Goal: Navigation & Orientation: Find specific page/section

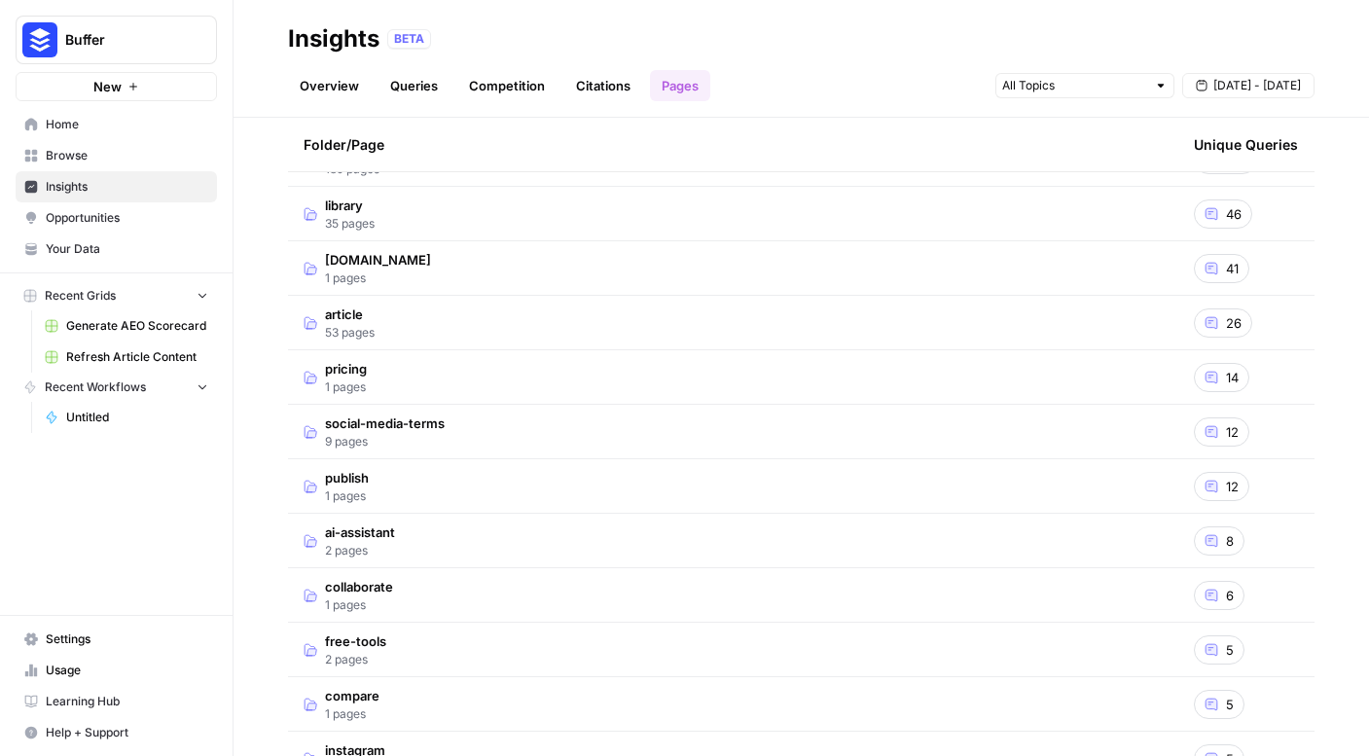
scroll to position [121, 0]
click at [634, 330] on td "article 53 pages" at bounding box center [733, 324] width 891 height 54
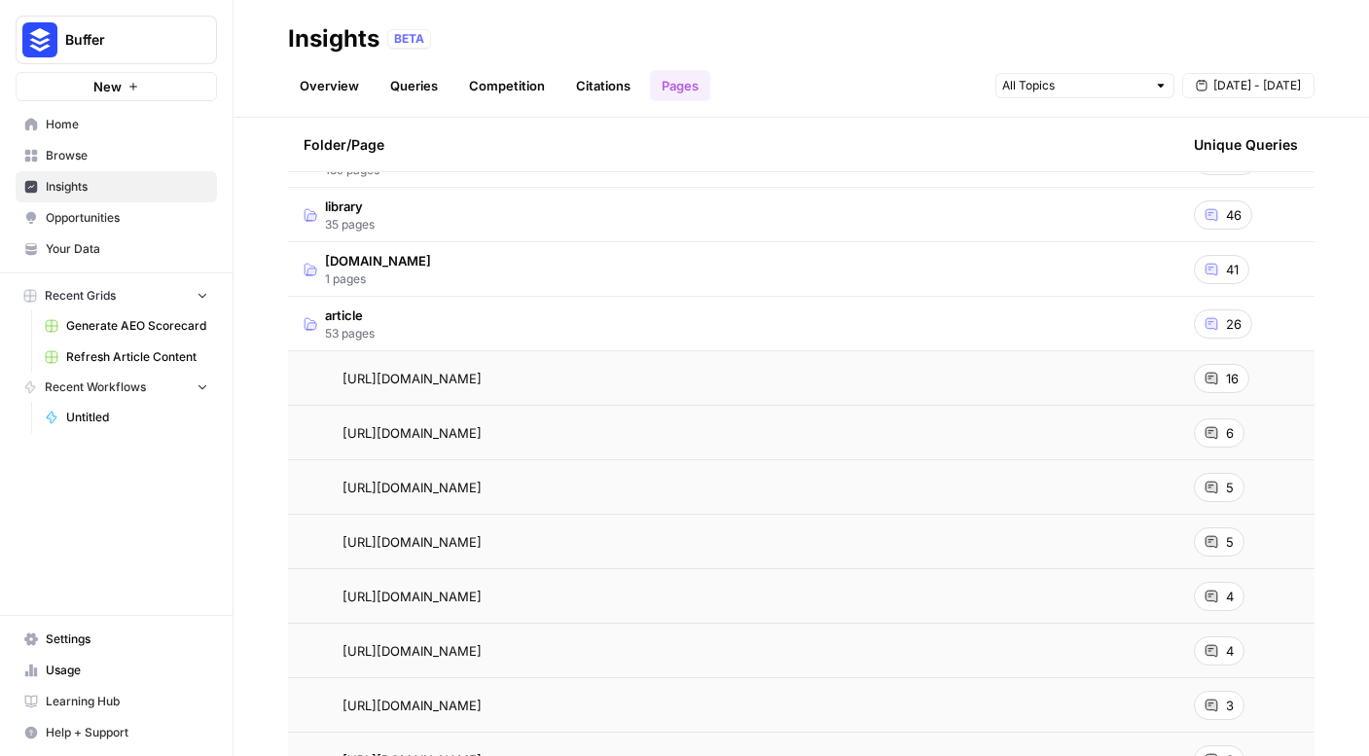
click at [634, 330] on td "article 53 pages" at bounding box center [733, 324] width 891 height 54
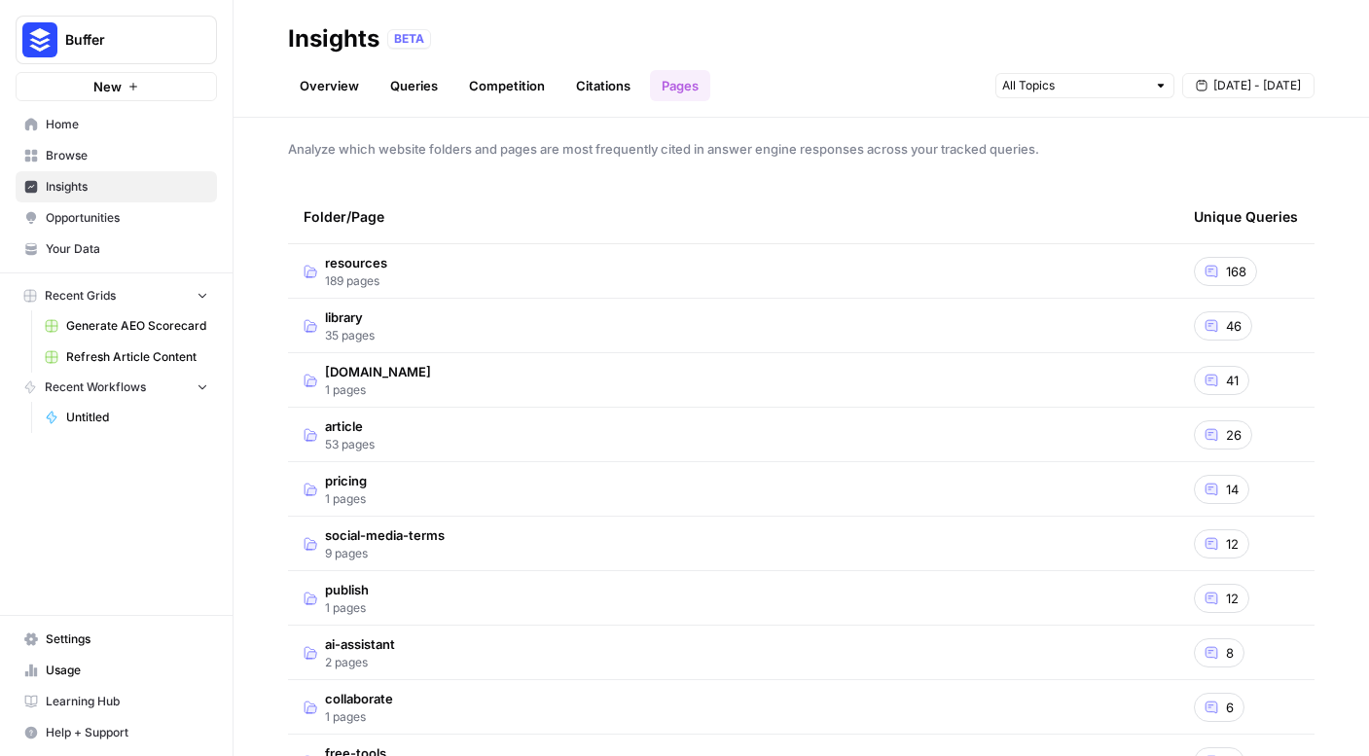
scroll to position [0, 0]
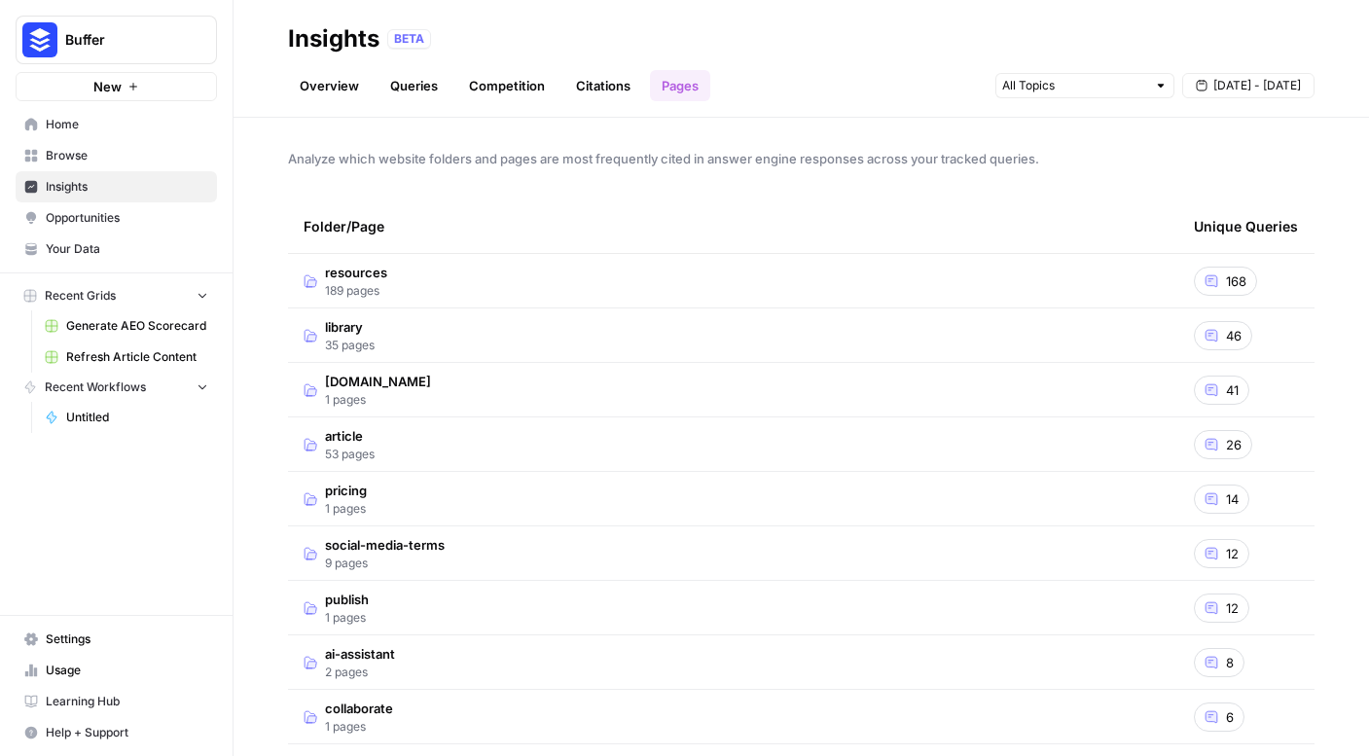
click at [949, 293] on td "resources 189 pages" at bounding box center [733, 281] width 891 height 54
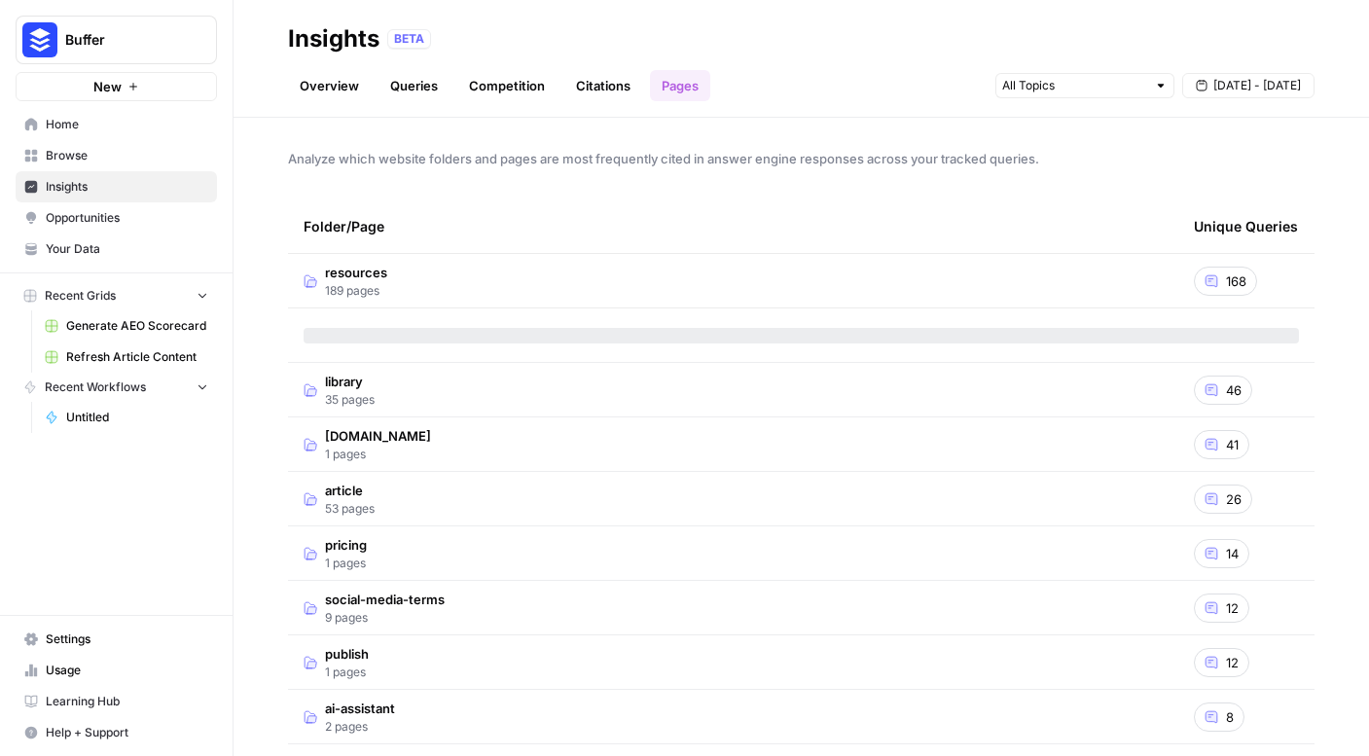
click at [939, 275] on td "resources 189 pages" at bounding box center [733, 281] width 891 height 54
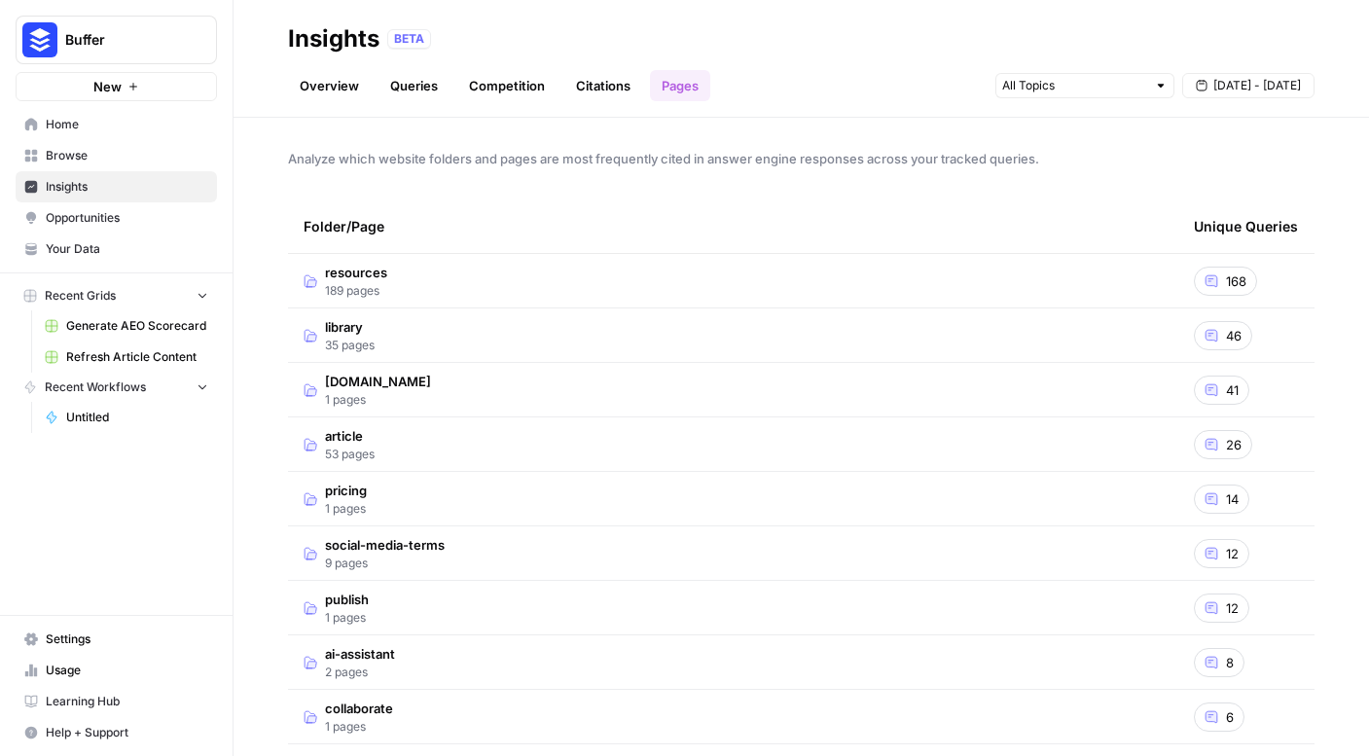
click at [908, 375] on td "[DOMAIN_NAME] 1 pages" at bounding box center [733, 390] width 891 height 54
click at [895, 381] on td "[DOMAIN_NAME] 1 pages" at bounding box center [733, 390] width 891 height 54
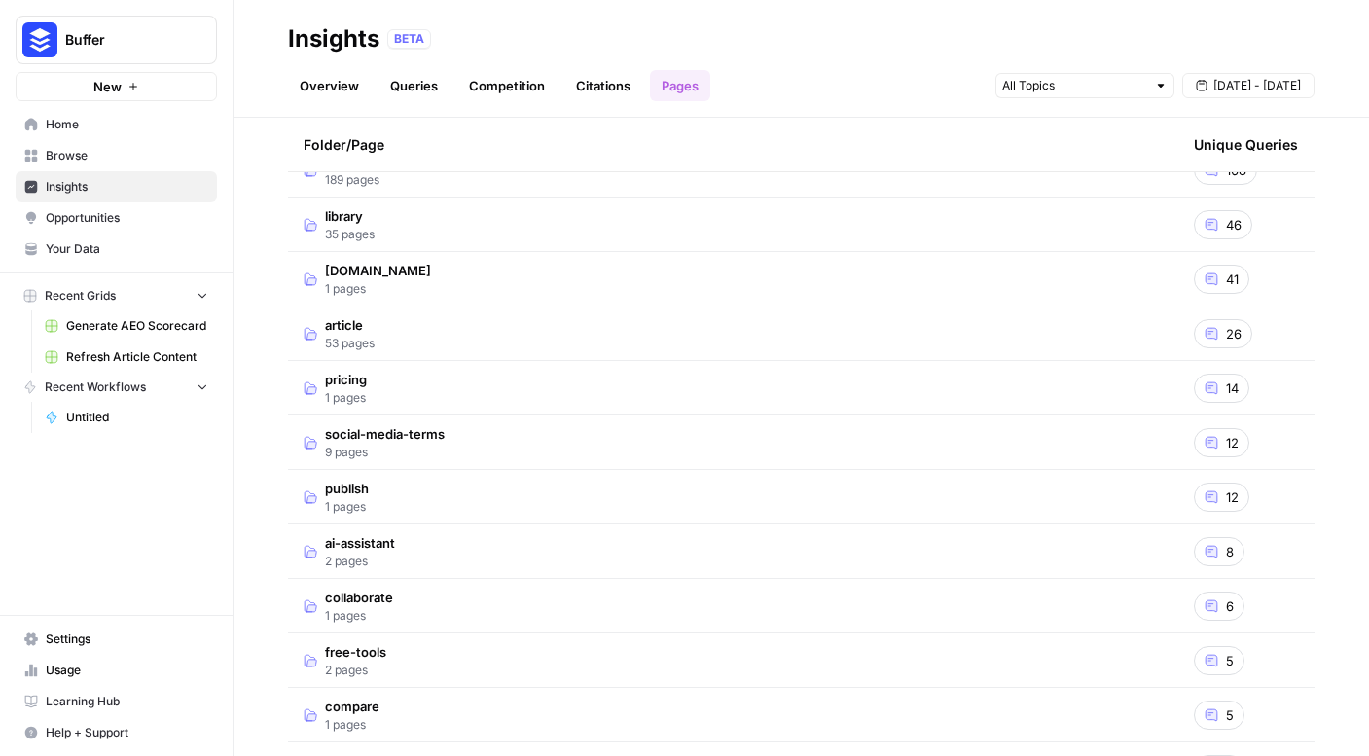
scroll to position [114, 0]
click at [850, 518] on td "publish 1 pages" at bounding box center [733, 494] width 891 height 54
click at [848, 504] on td "publish 1 pages" at bounding box center [733, 494] width 891 height 54
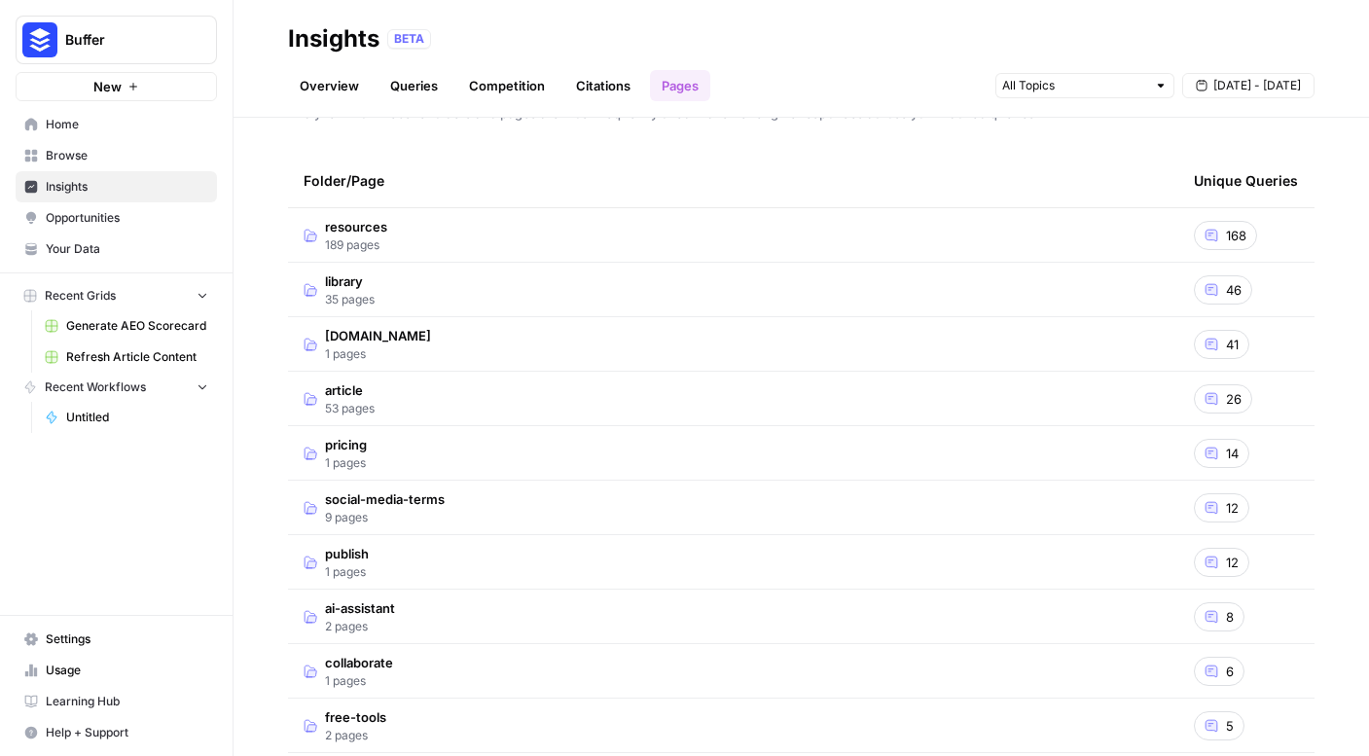
scroll to position [52, 0]
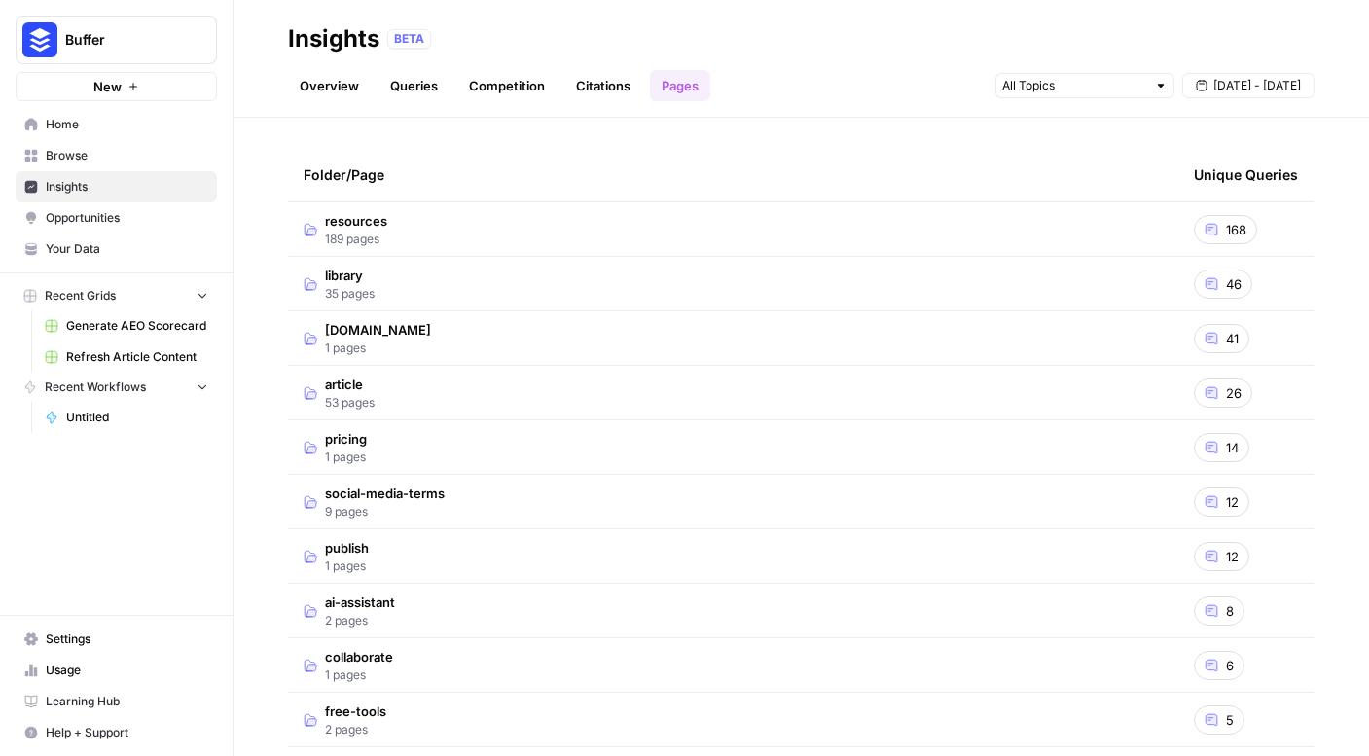
click at [846, 495] on td "social-media-terms 9 pages" at bounding box center [733, 502] width 891 height 54
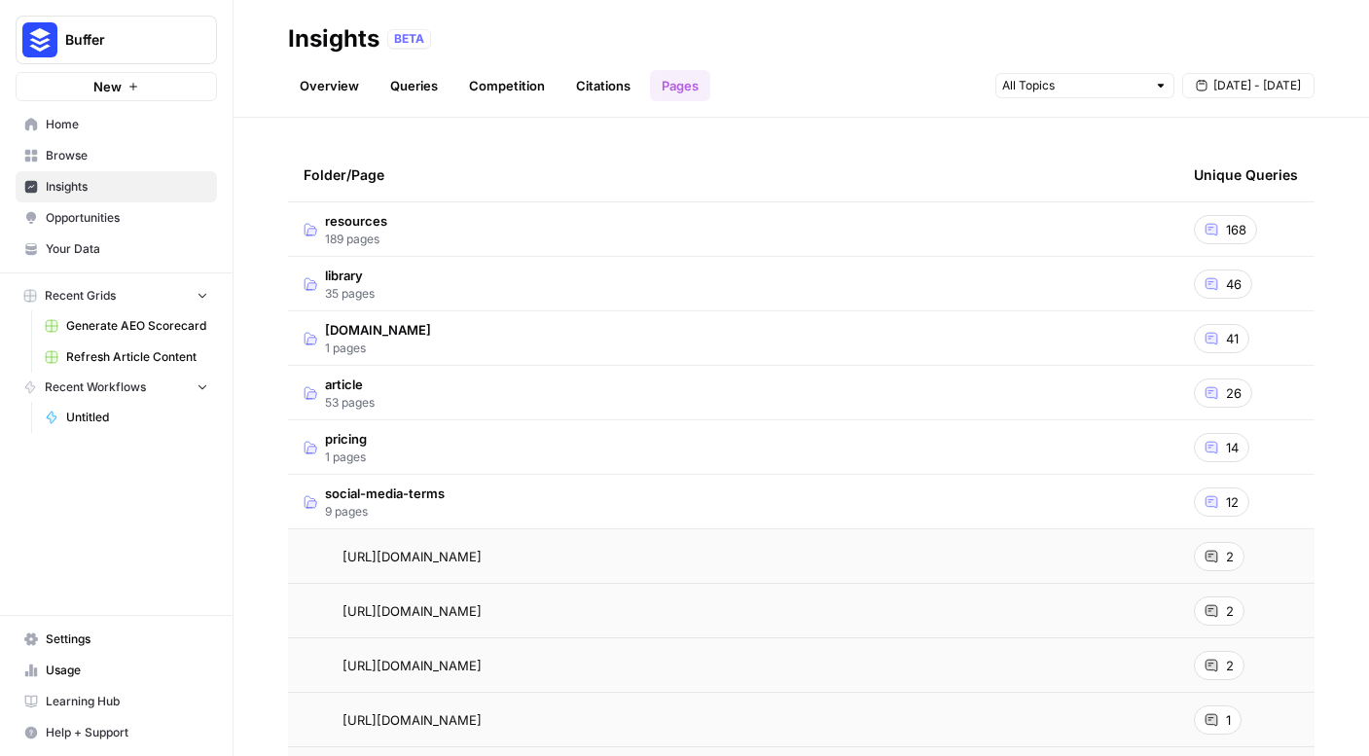
click at [846, 495] on td "social-media-terms 9 pages" at bounding box center [733, 502] width 891 height 54
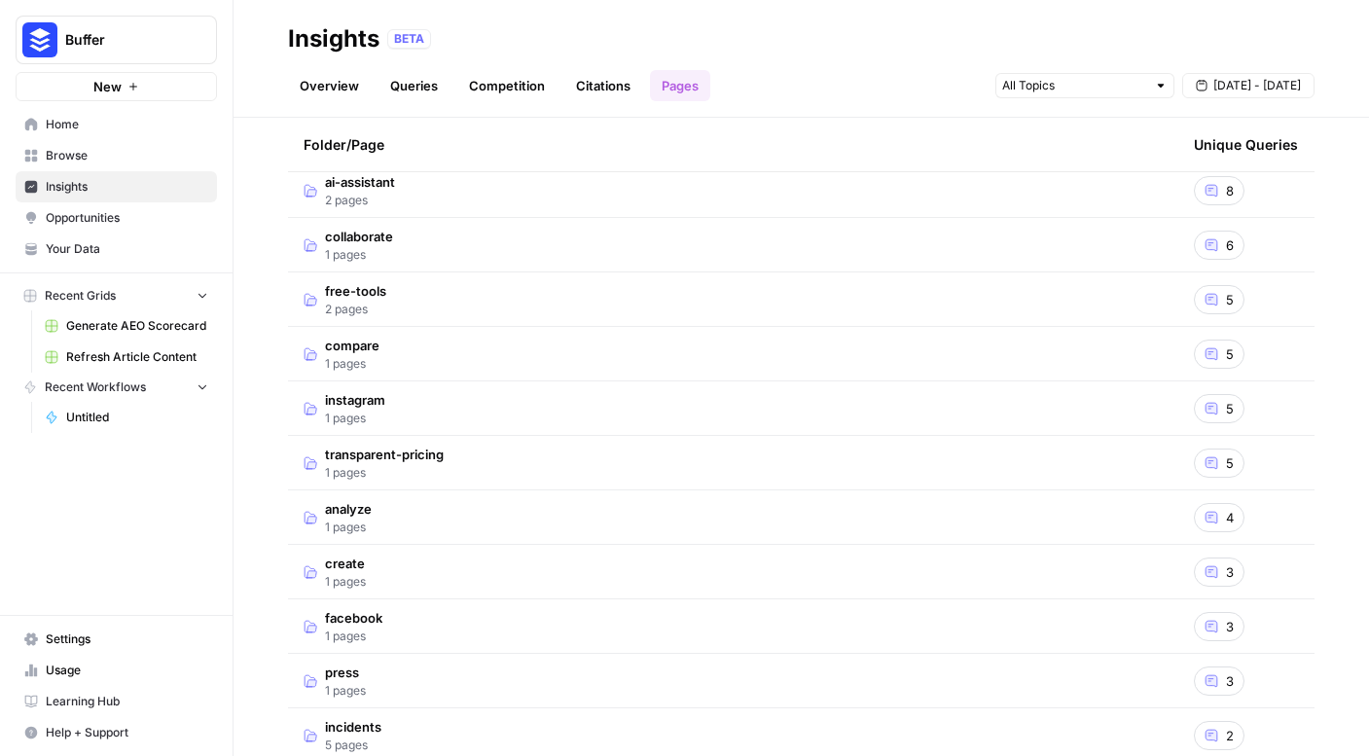
scroll to position [474, 0]
click at [813, 388] on td "instagram 1 pages" at bounding box center [733, 407] width 891 height 54
click at [814, 388] on td "instagram 1 pages" at bounding box center [733, 407] width 891 height 54
click at [793, 454] on td "transparent-pricing 1 pages" at bounding box center [733, 461] width 891 height 54
click at [791, 454] on td "transparent-pricing 1 pages" at bounding box center [733, 461] width 891 height 54
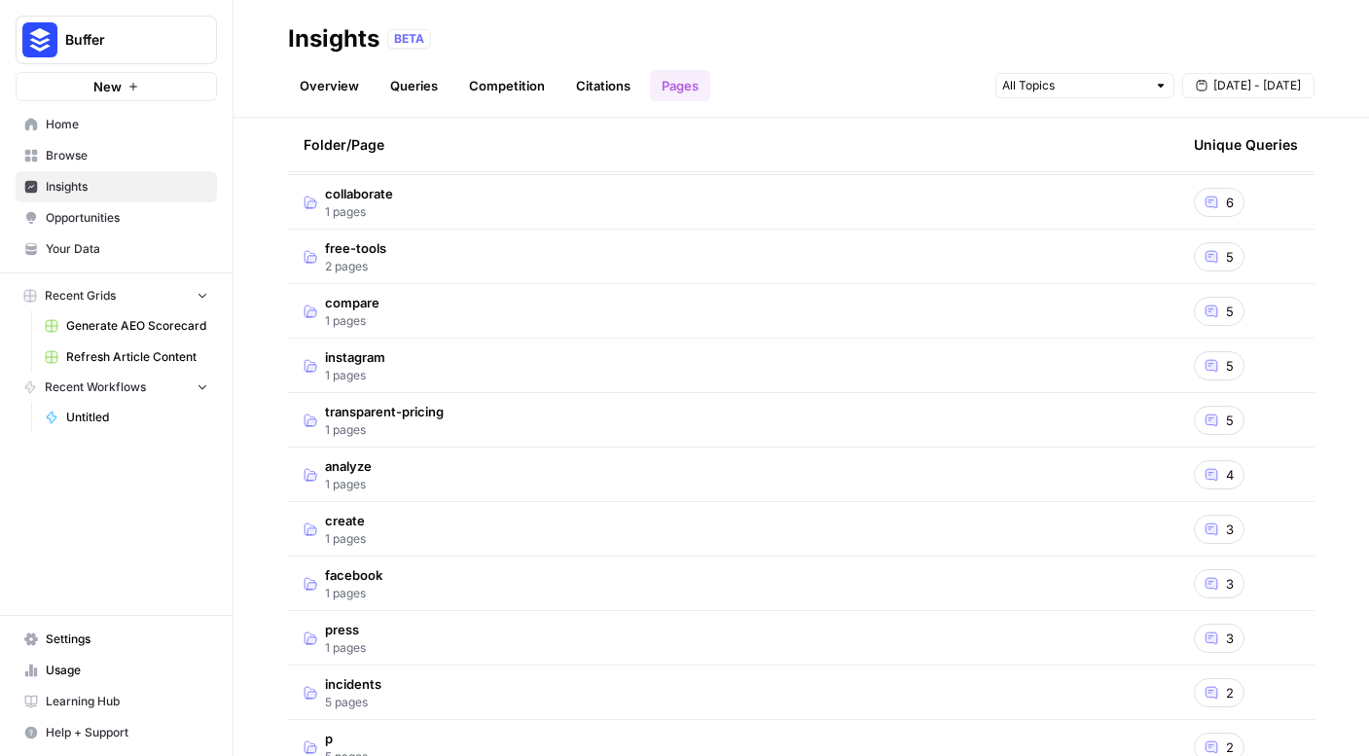
scroll to position [520, 0]
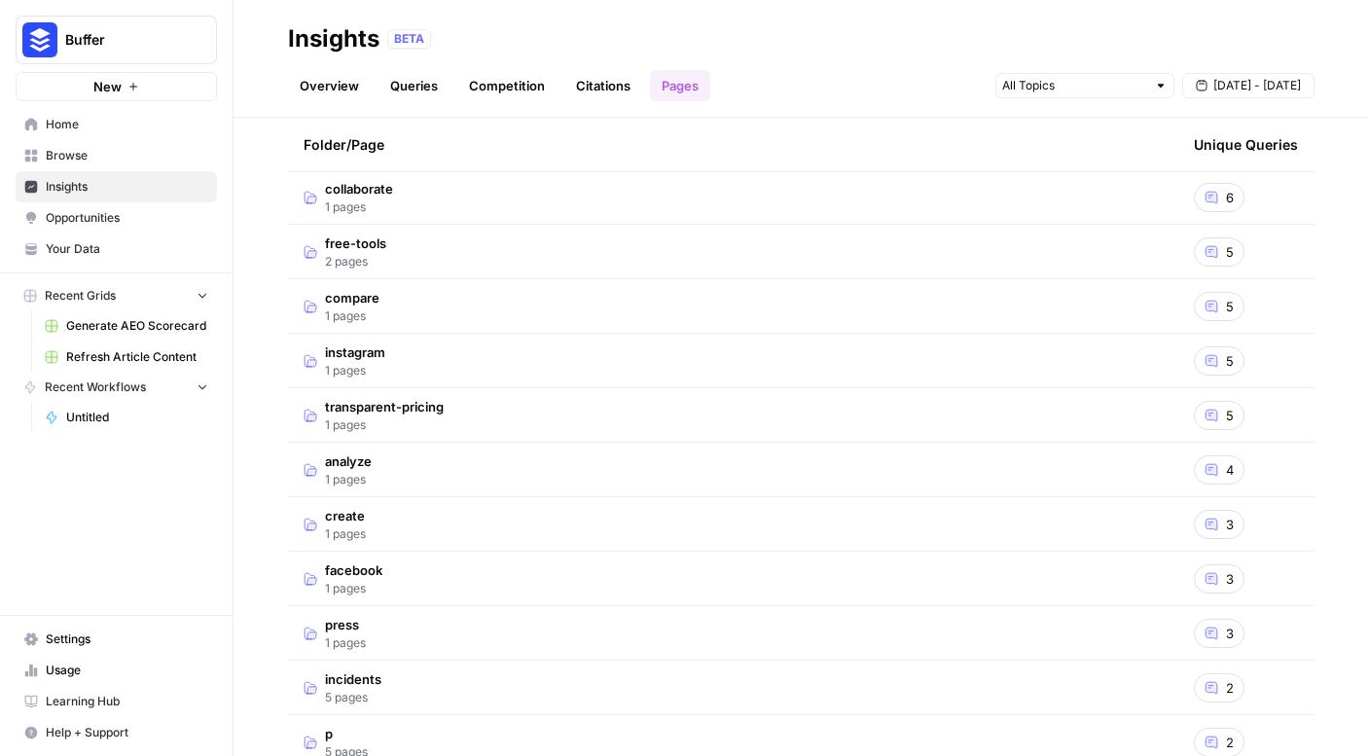
click at [766, 298] on td "compare 1 pages" at bounding box center [733, 306] width 891 height 54
click at [452, 306] on td "compare 1 pages" at bounding box center [733, 306] width 891 height 54
click at [430, 232] on td "free-tools 2 pages" at bounding box center [733, 252] width 891 height 54
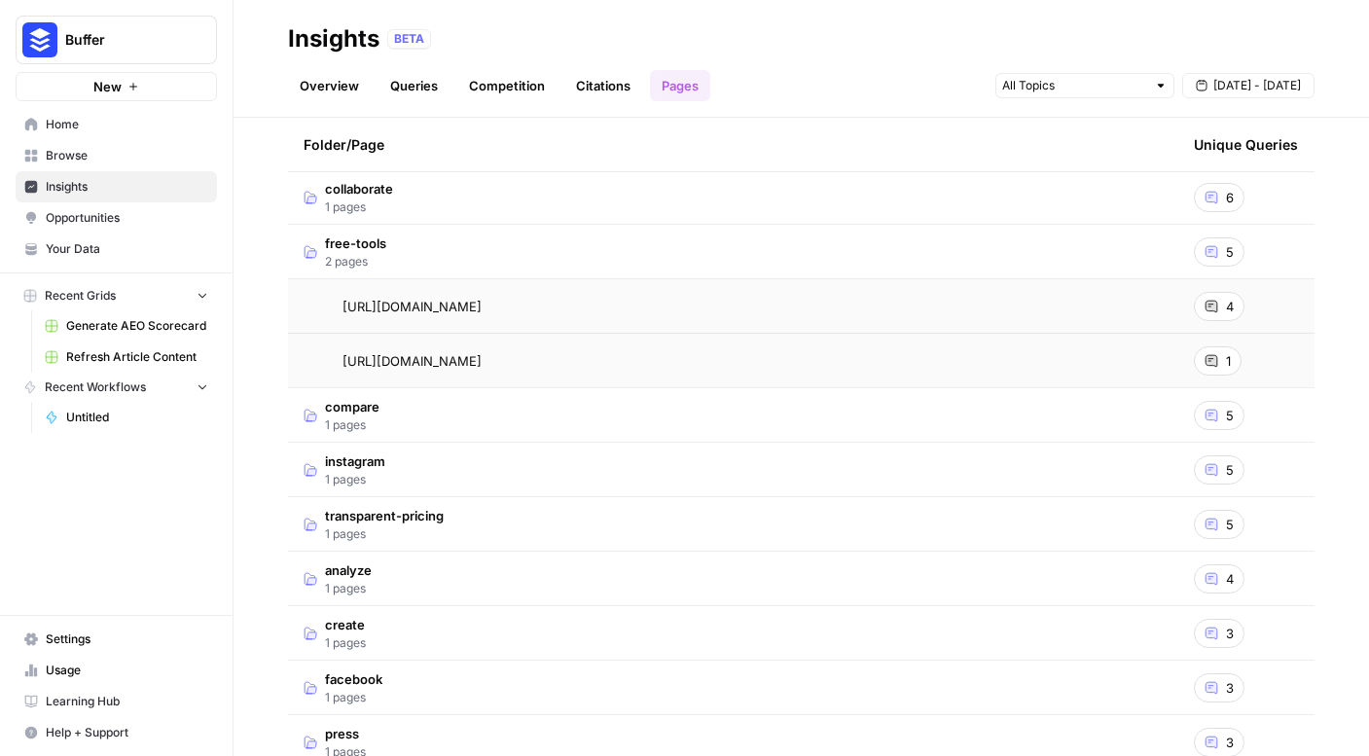
click at [429, 237] on td "free-tools 2 pages" at bounding box center [733, 252] width 891 height 54
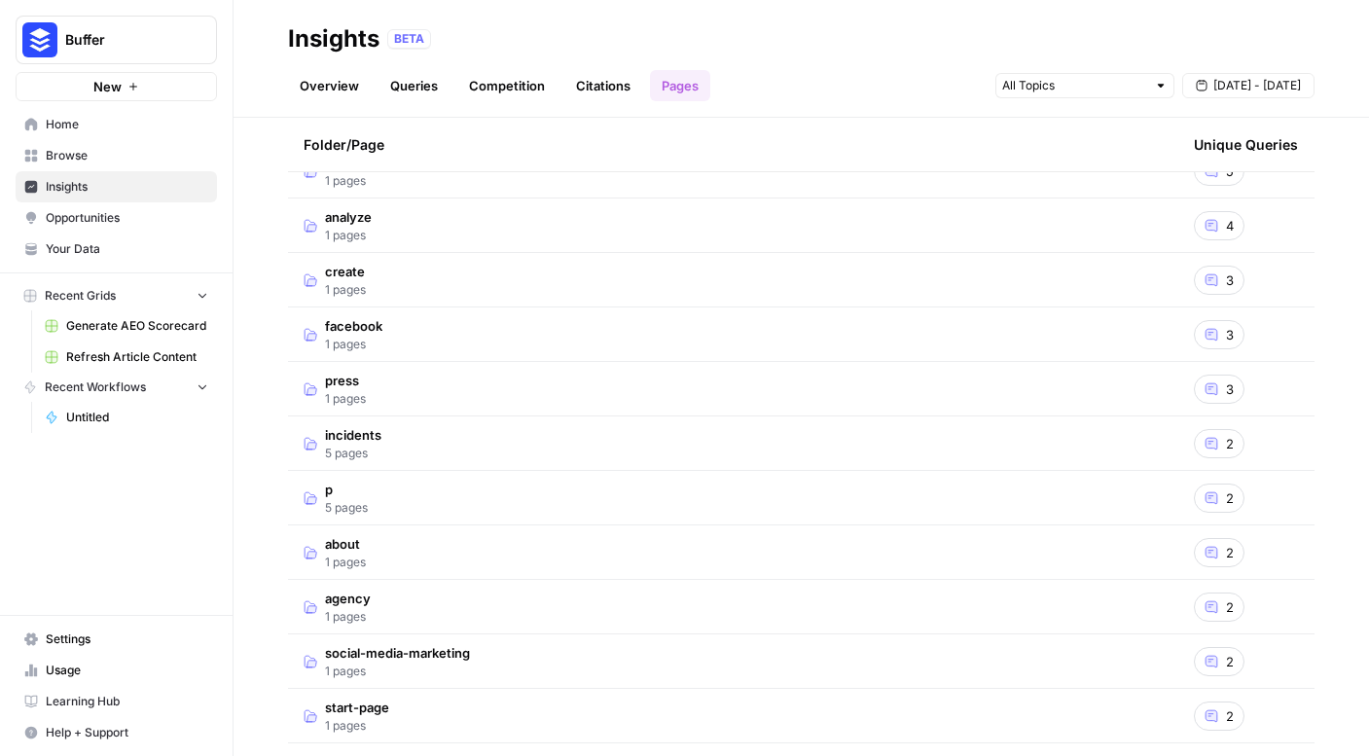
scroll to position [771, 0]
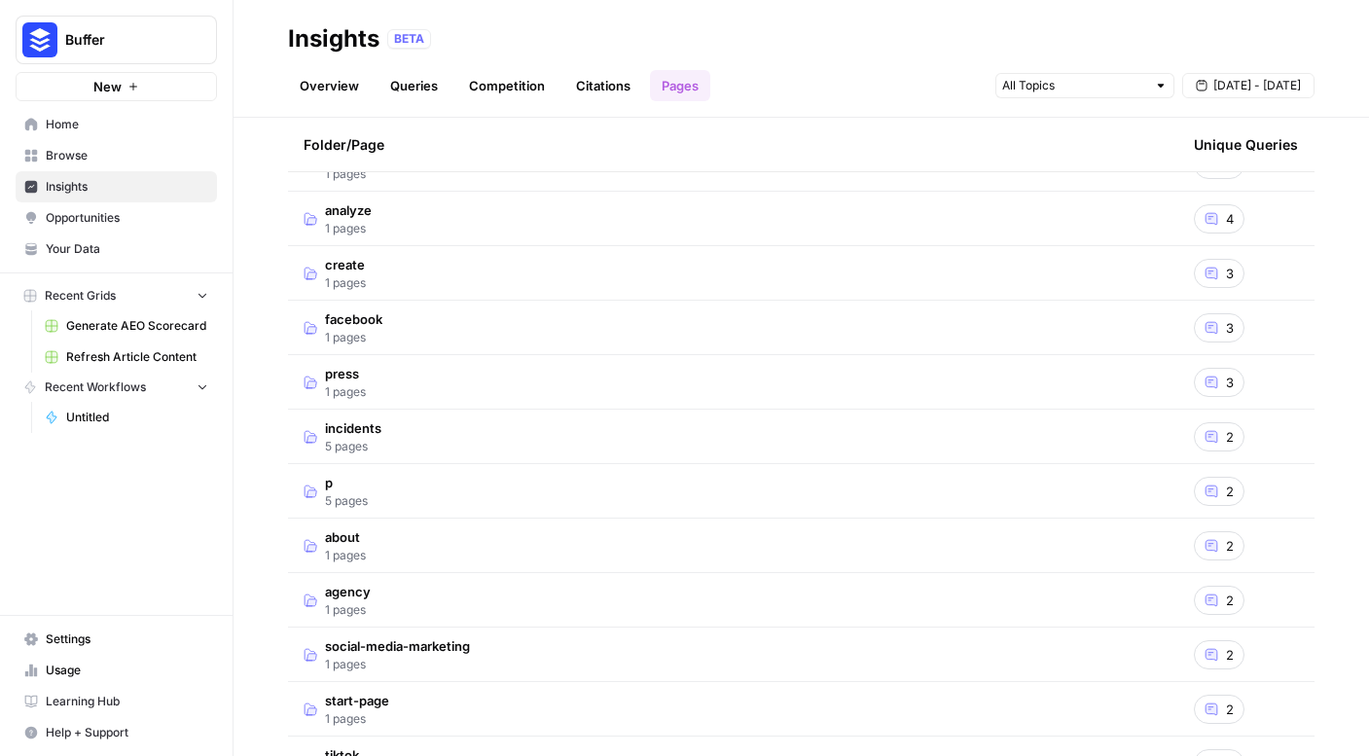
click at [456, 492] on td "p 5 pages" at bounding box center [733, 491] width 891 height 54
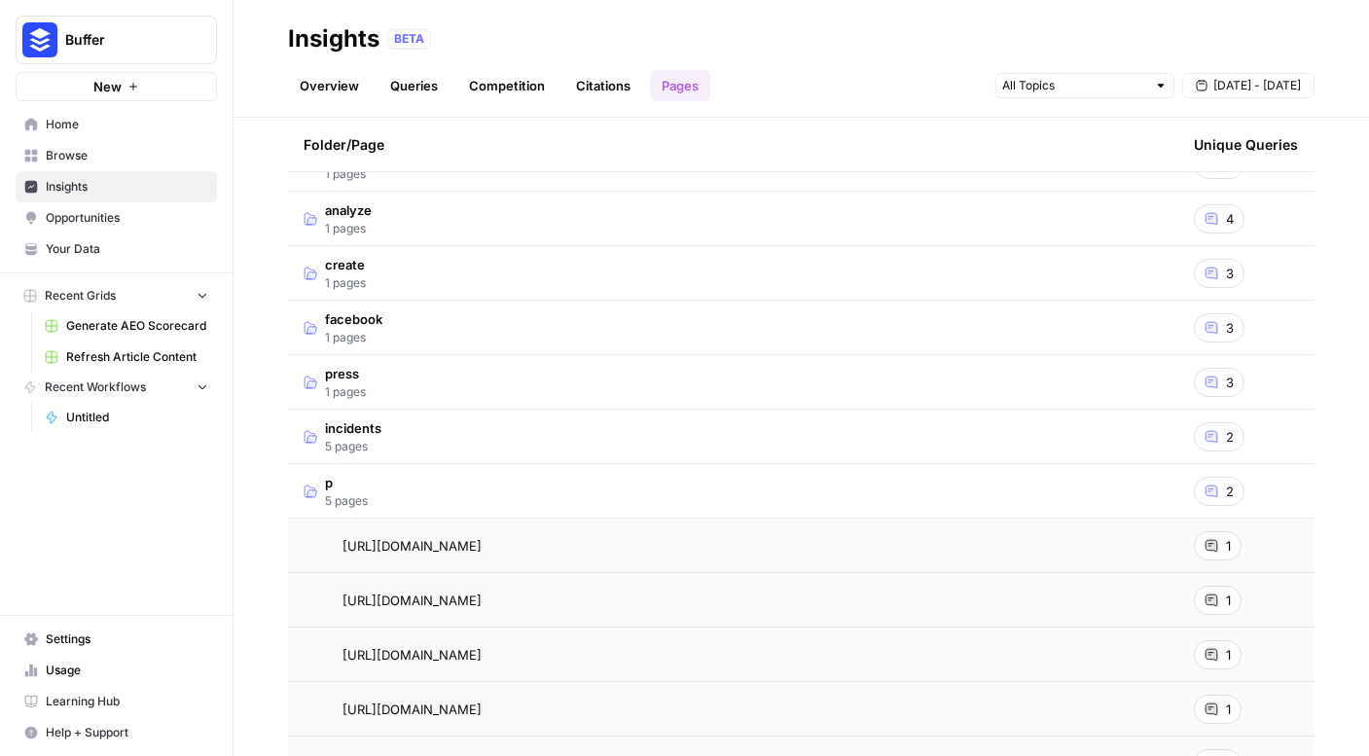
click at [456, 491] on td "p 5 pages" at bounding box center [733, 491] width 891 height 54
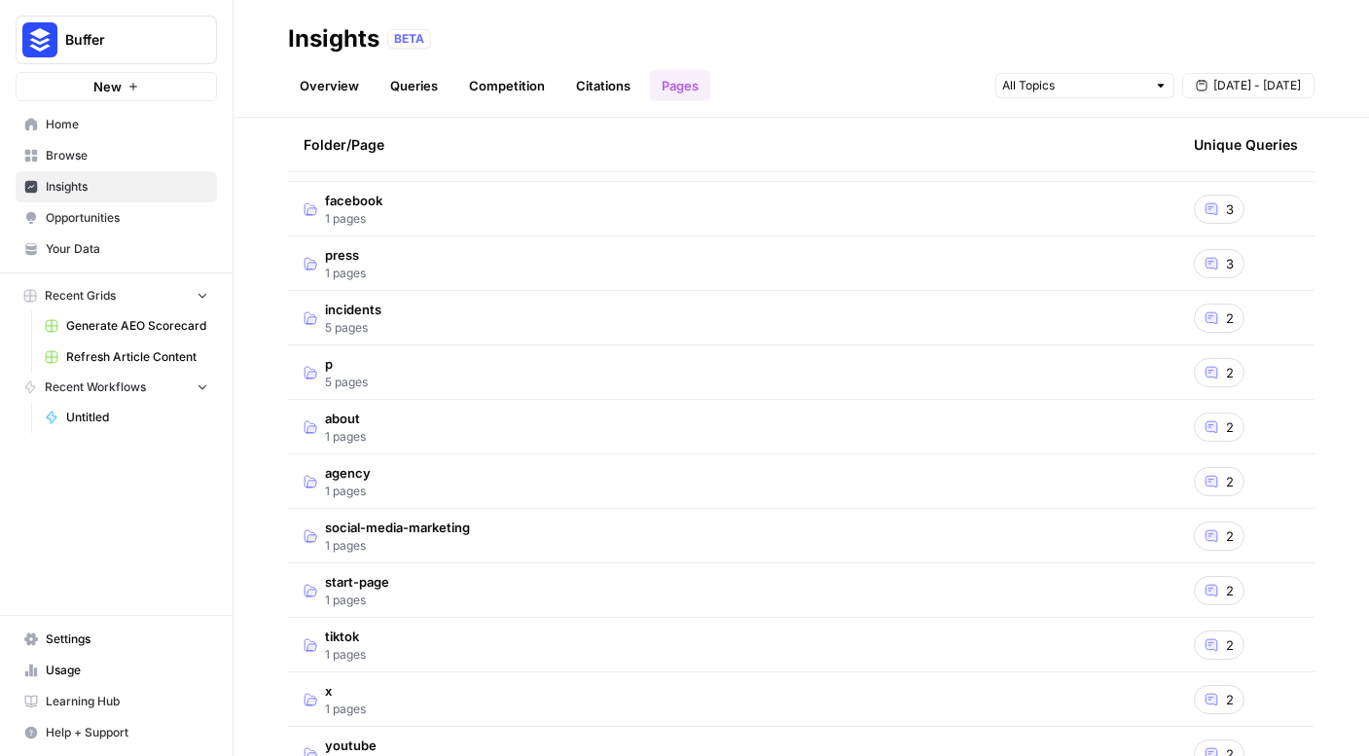
scroll to position [908, 0]
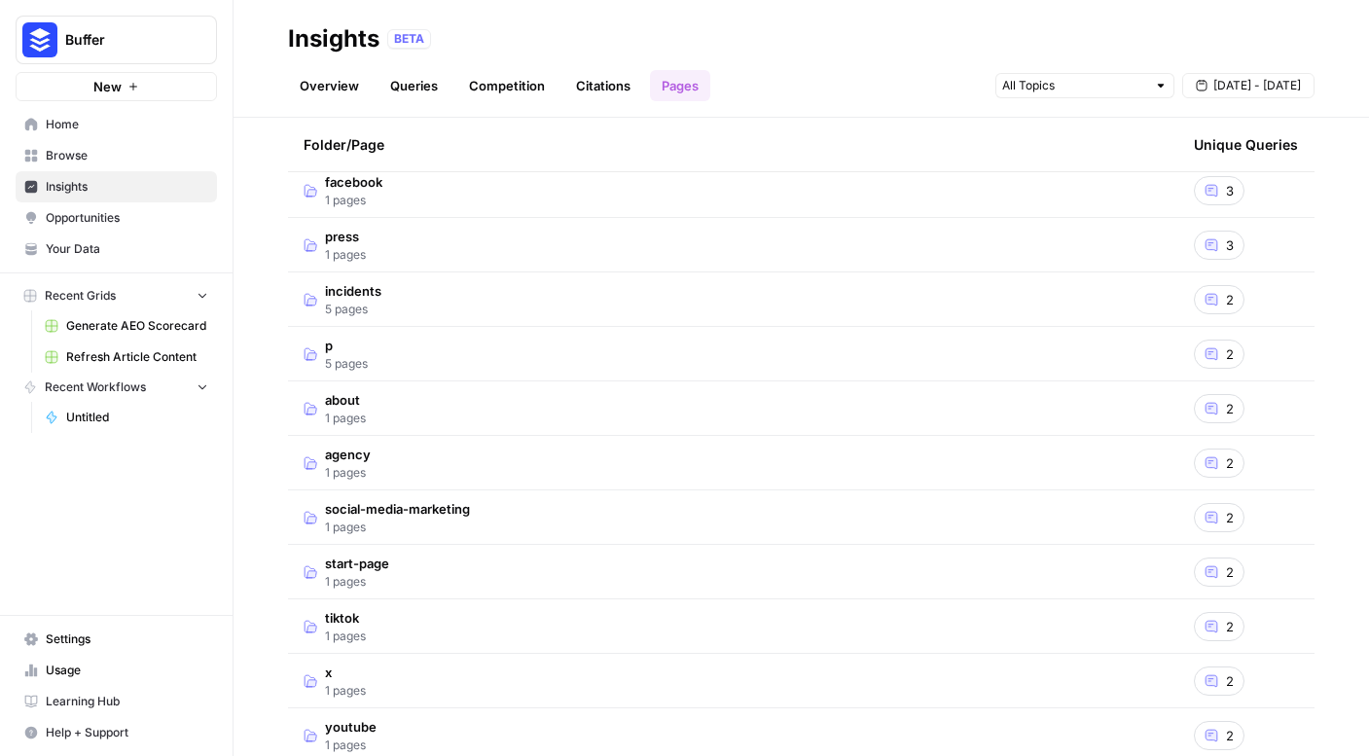
click at [427, 296] on td "incidents 5 pages" at bounding box center [733, 300] width 891 height 54
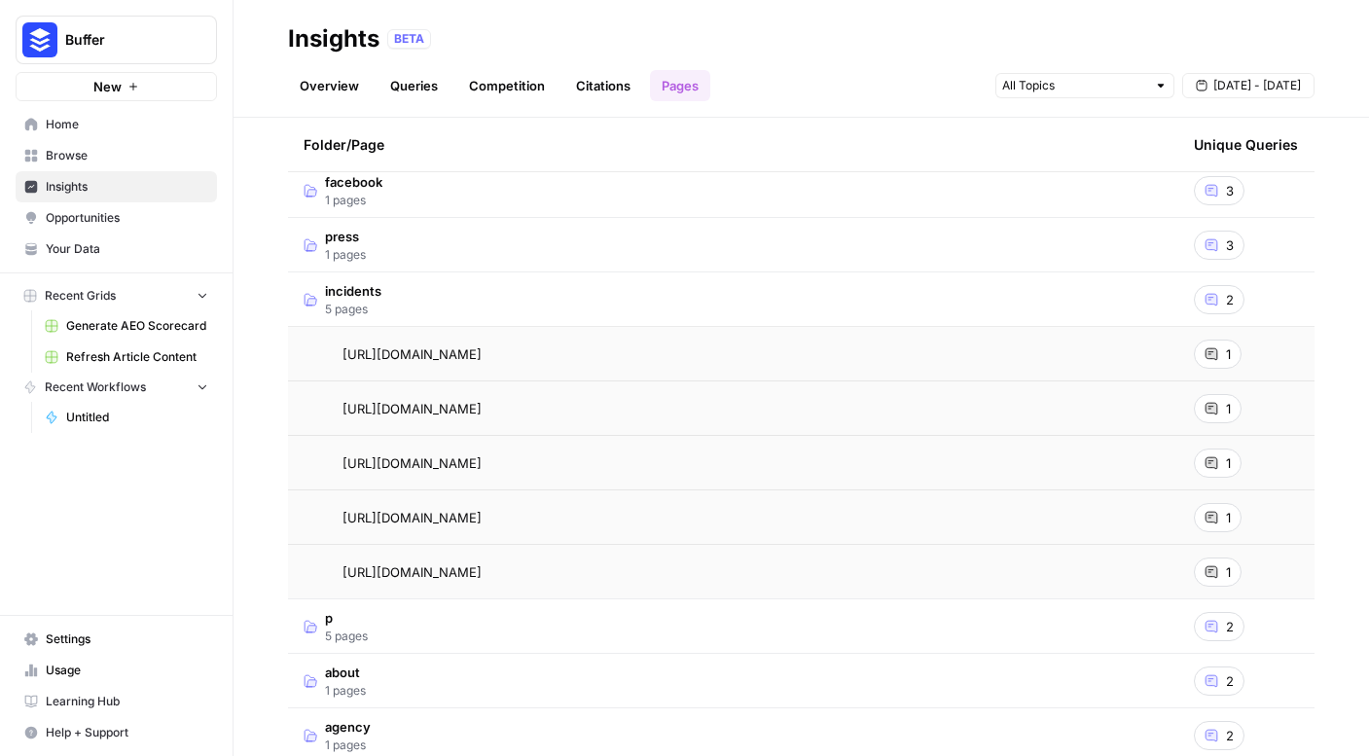
click at [426, 298] on td "incidents 5 pages" at bounding box center [733, 300] width 891 height 54
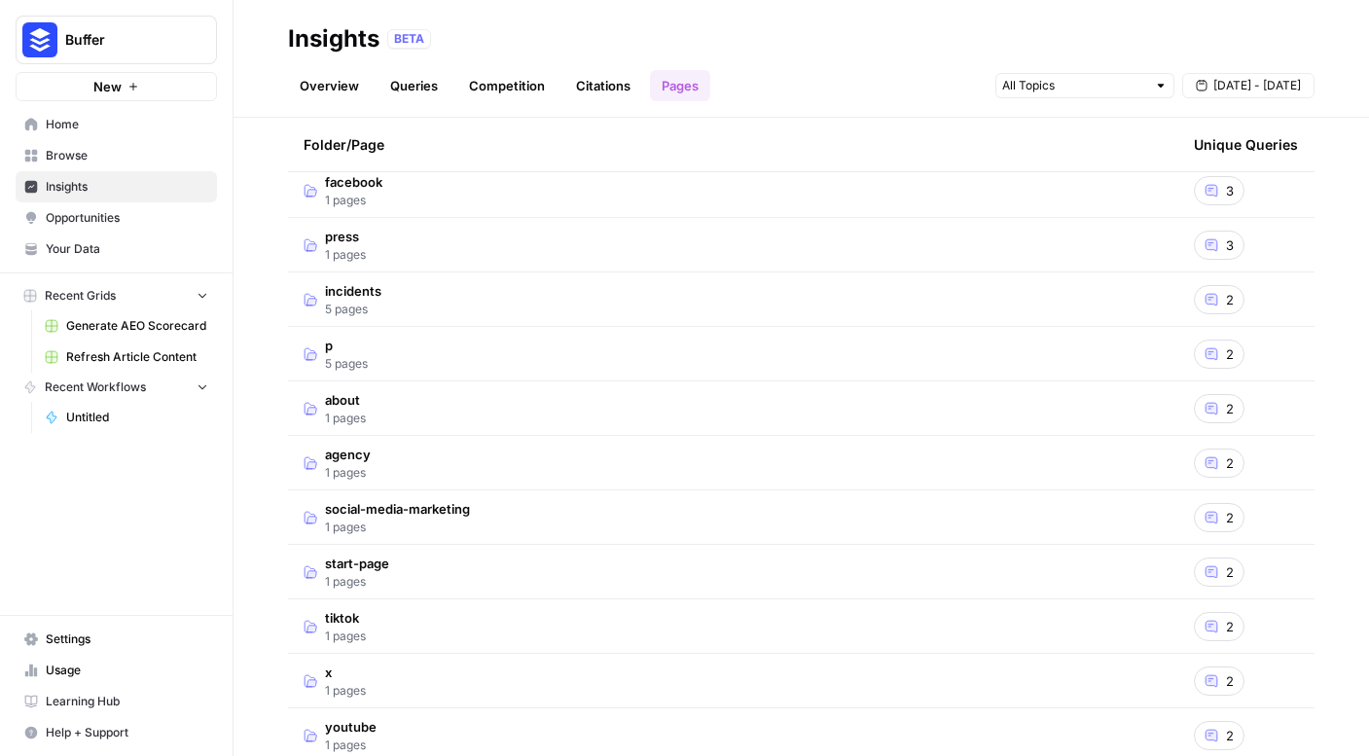
click at [418, 252] on td "press 1 pages" at bounding box center [733, 245] width 891 height 54
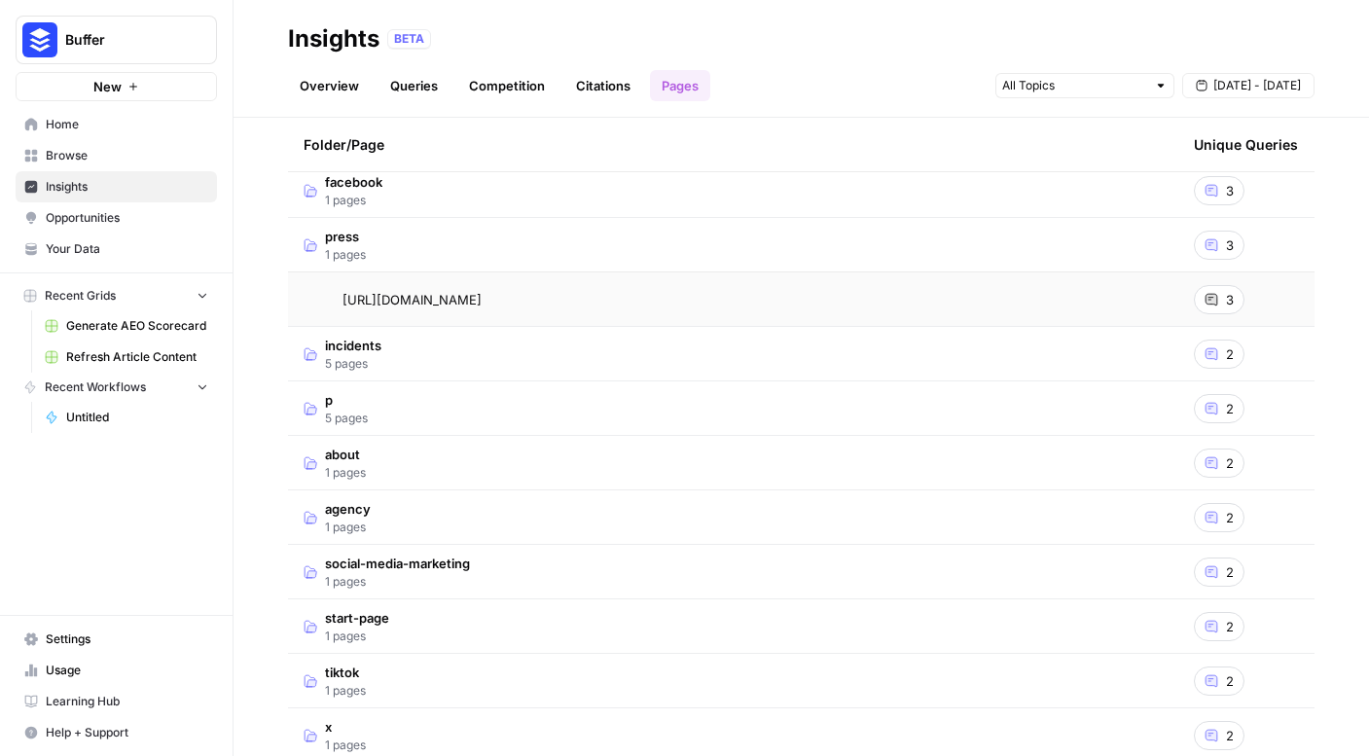
click at [418, 252] on td "press 1 pages" at bounding box center [733, 245] width 891 height 54
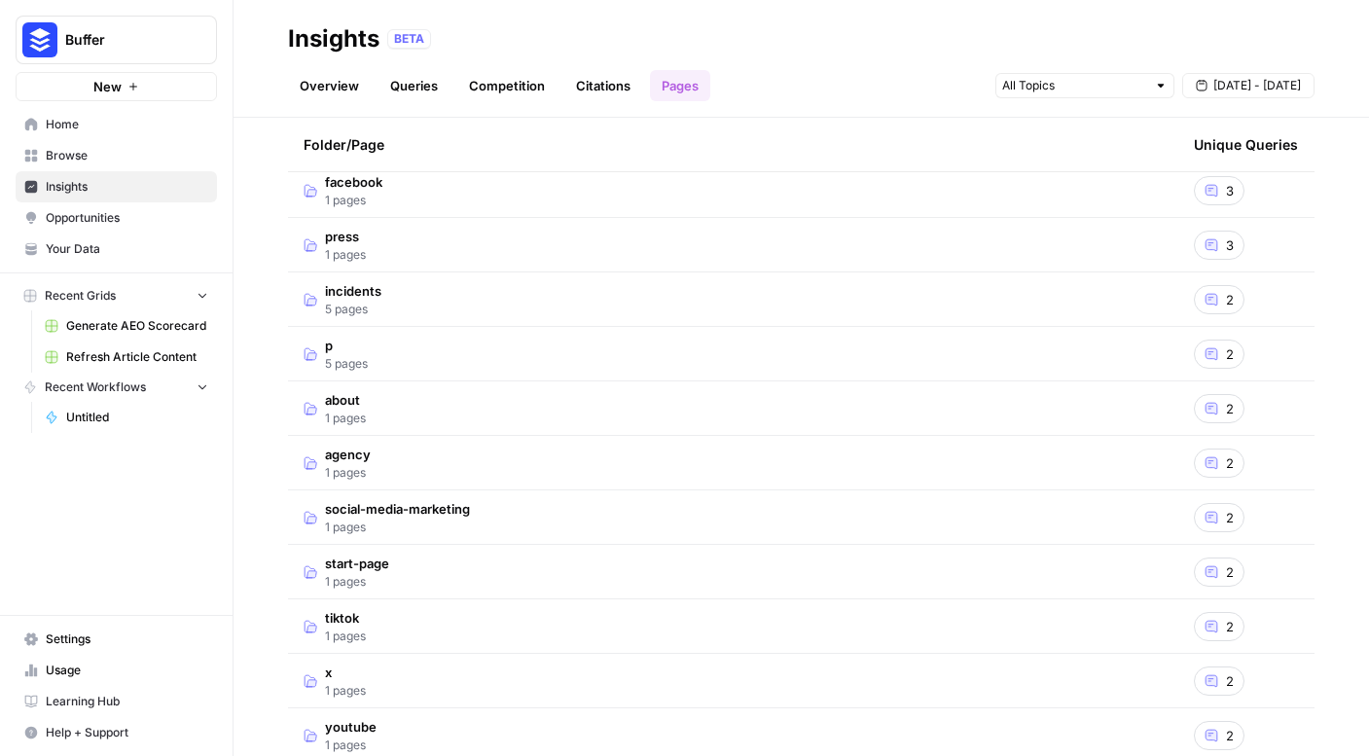
click at [401, 524] on span "1 pages" at bounding box center [397, 528] width 145 height 18
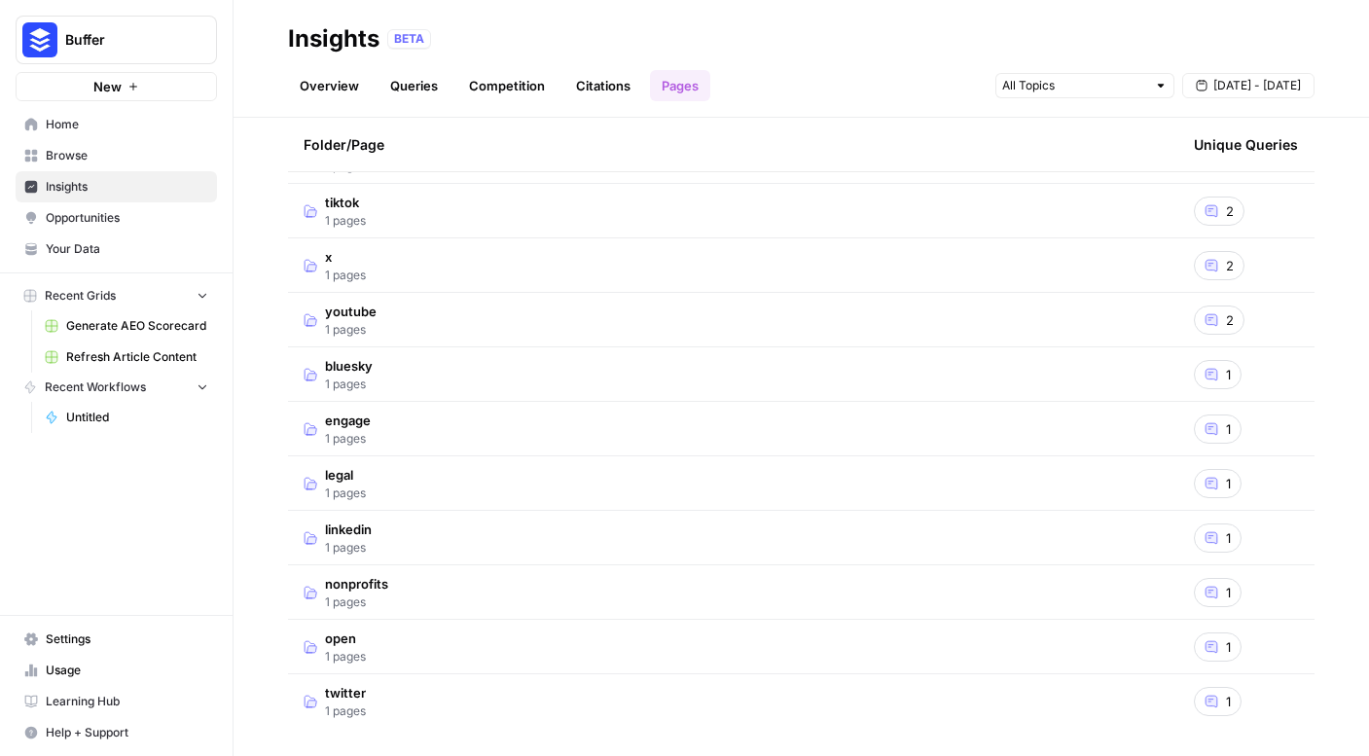
scroll to position [1328, 0]
click at [397, 539] on td "linkedin 1 pages" at bounding box center [733, 534] width 891 height 54
click at [1222, 537] on div "1" at bounding box center [1218, 534] width 48 height 29
click at [1217, 596] on div "1" at bounding box center [1218, 588] width 48 height 29
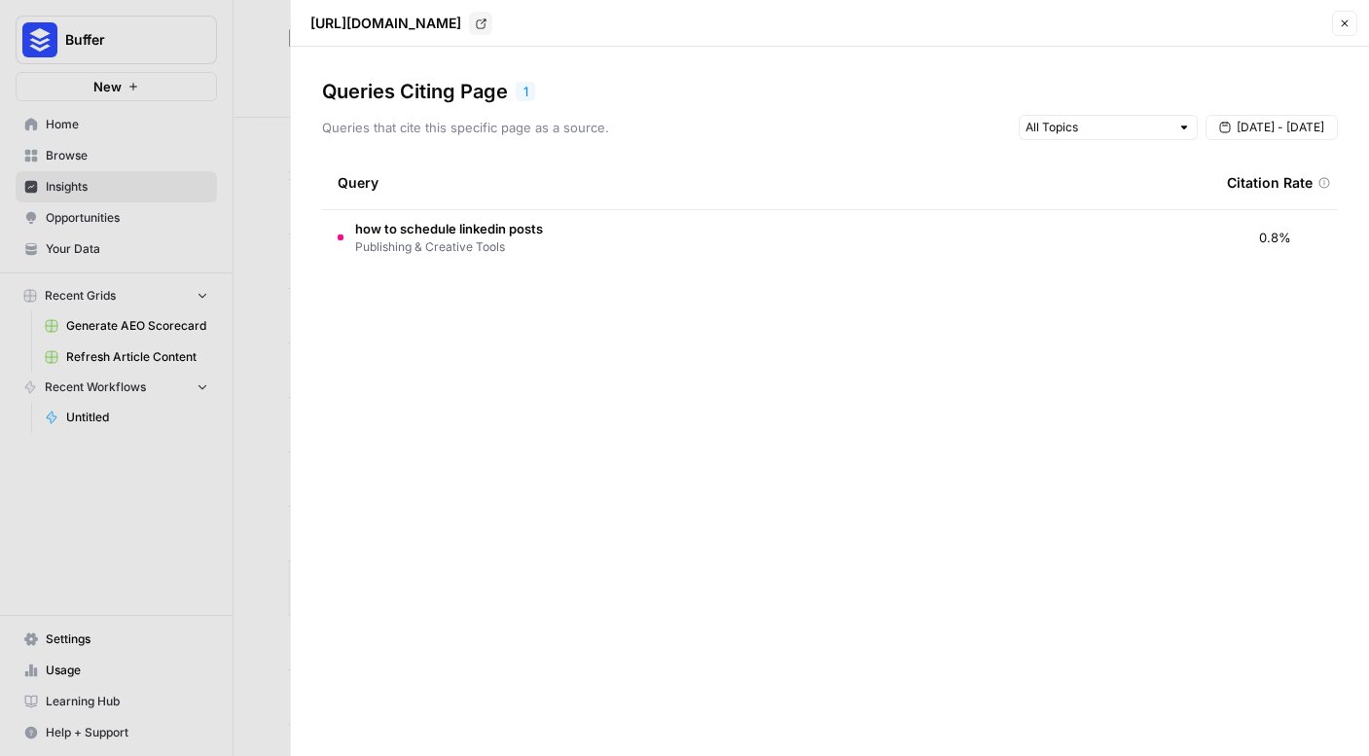
click at [487, 21] on icon "Go to page https://buffer.com/linkedin" at bounding box center [481, 23] width 11 height 11
click at [280, 153] on div at bounding box center [684, 378] width 1369 height 756
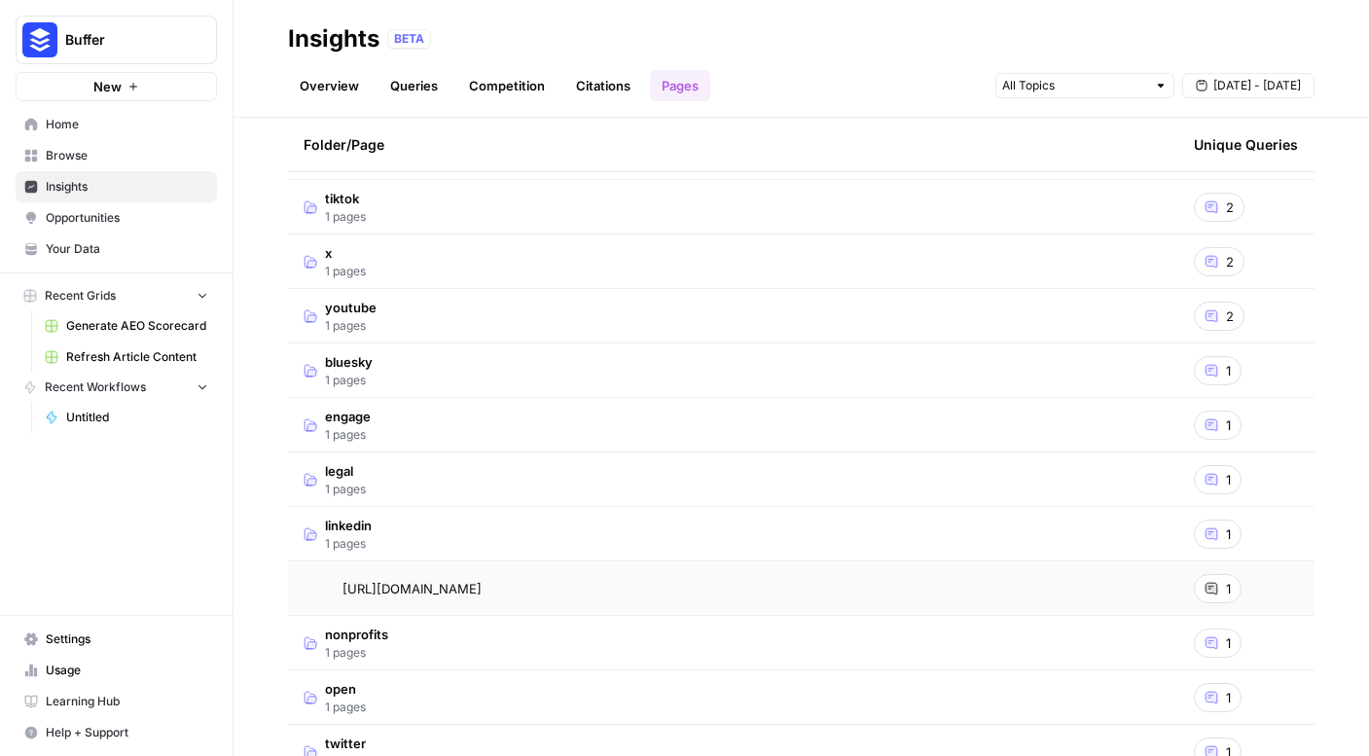
click at [145, 217] on span "Opportunities" at bounding box center [127, 218] width 163 height 18
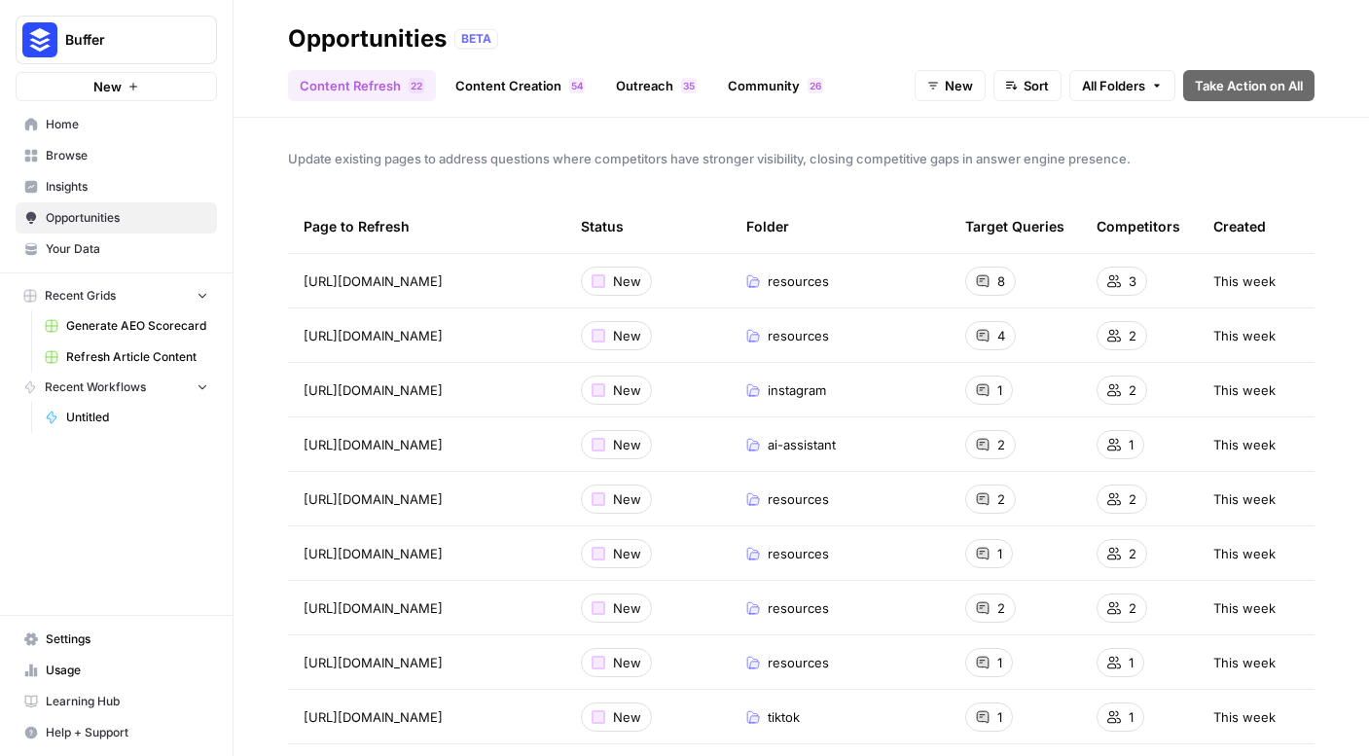
click at [534, 85] on link "Content Creation 4 5" at bounding box center [520, 85] width 153 height 31
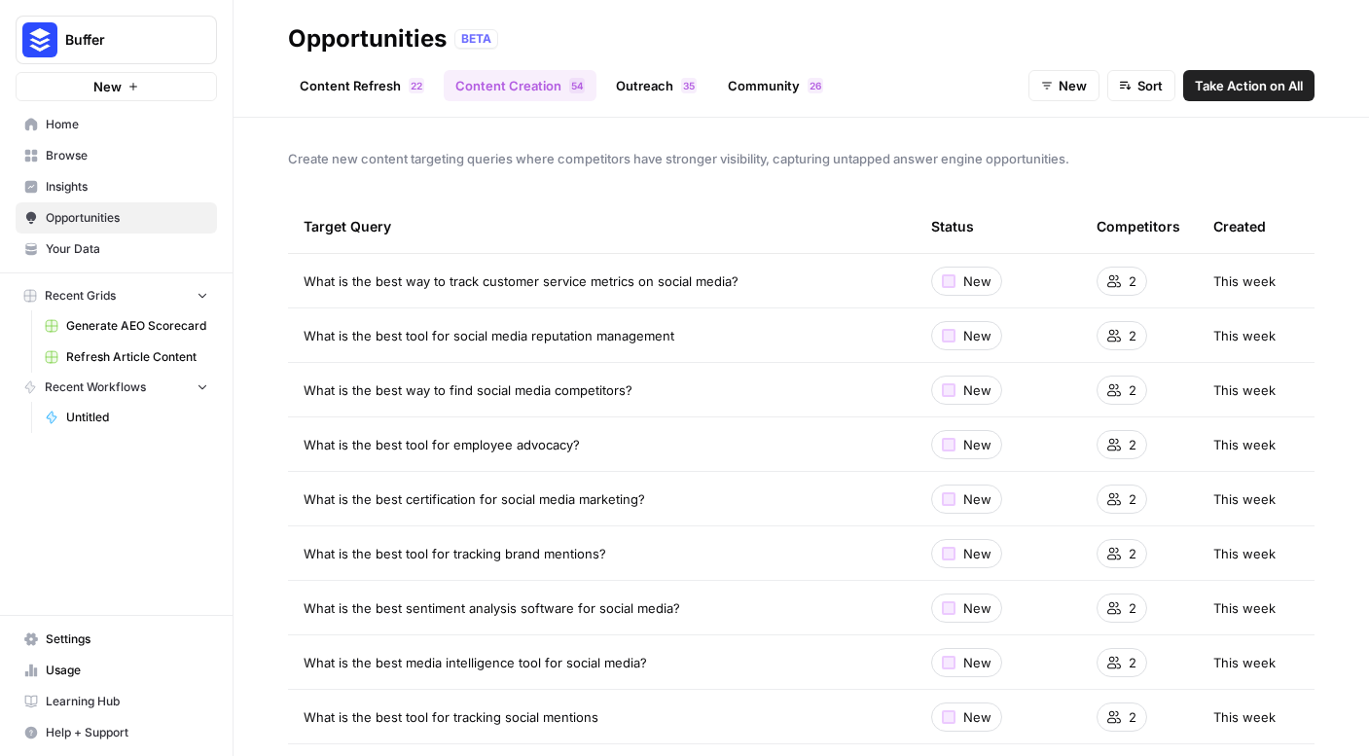
click at [409, 89] on div "2 2" at bounding box center [417, 86] width 16 height 16
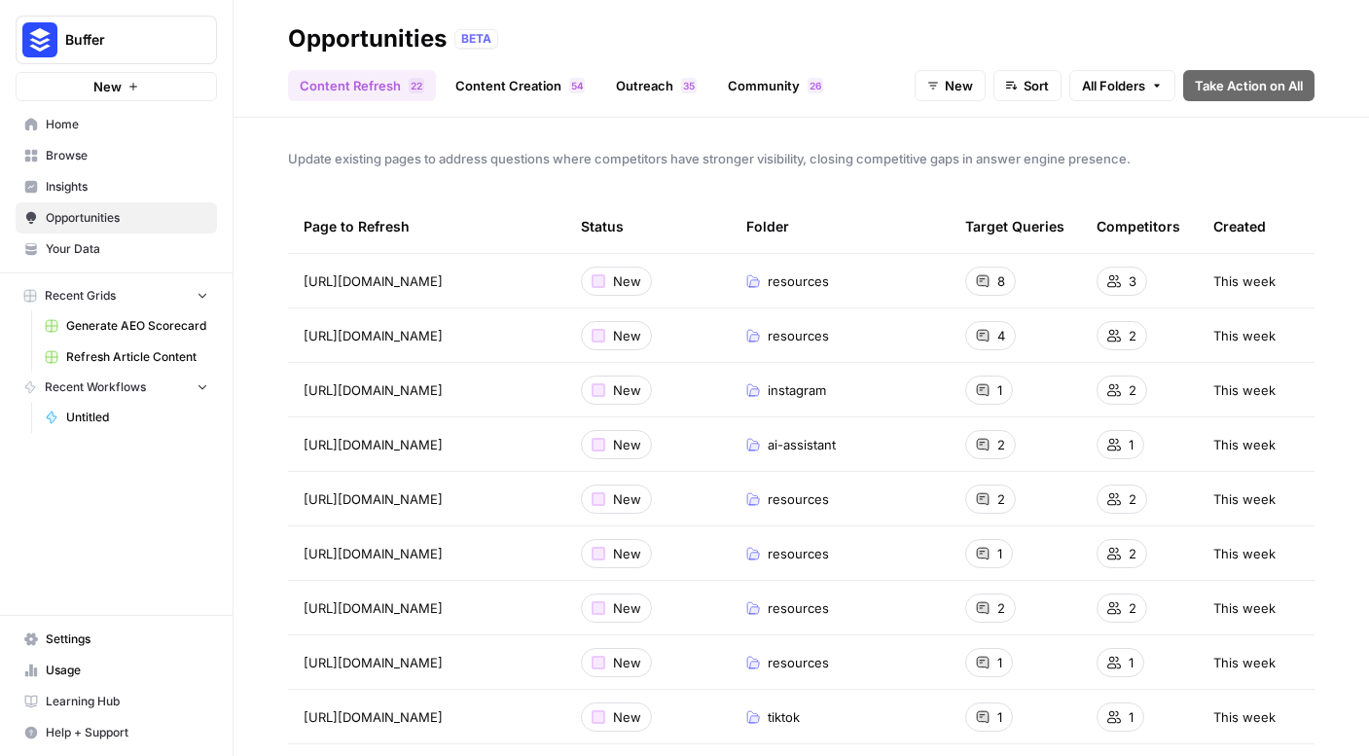
click at [404, 164] on span "Update existing pages to address questions where competitors have stronger visi…" at bounding box center [801, 158] width 1027 height 19
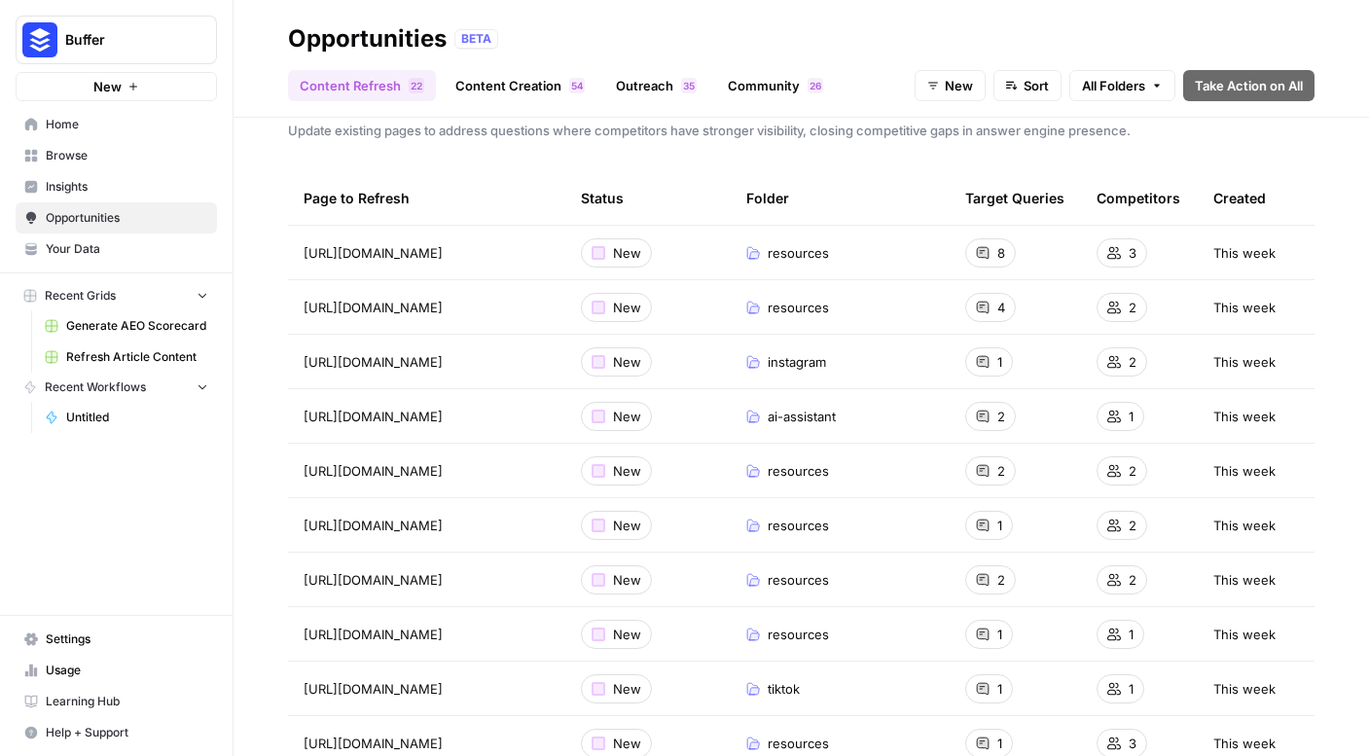
scroll to position [50, 0]
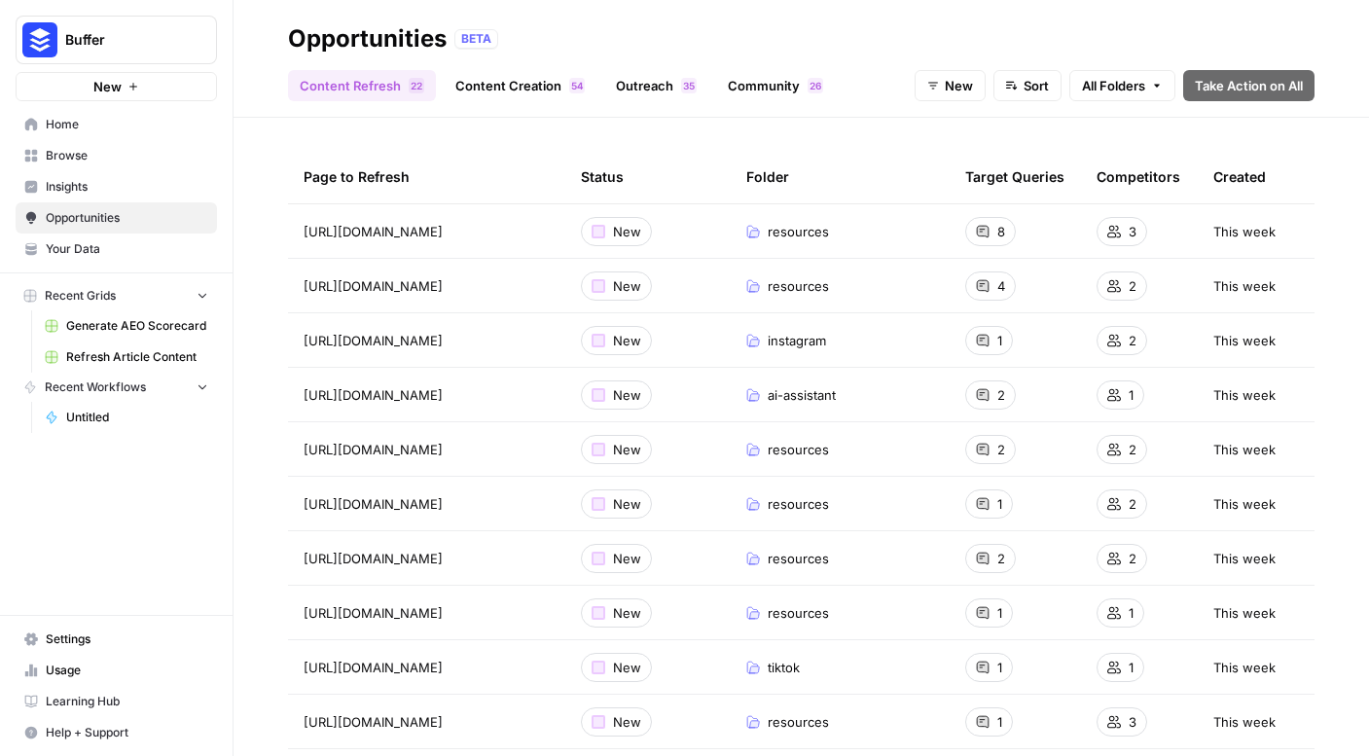
click at [1257, 342] on span "This week" at bounding box center [1245, 340] width 62 height 19
click at [732, 347] on td "instagram" at bounding box center [840, 340] width 219 height 54
click at [636, 332] on span "New" at bounding box center [627, 340] width 28 height 19
click at [413, 336] on span "[URL][DOMAIN_NAME]" at bounding box center [373, 340] width 139 height 19
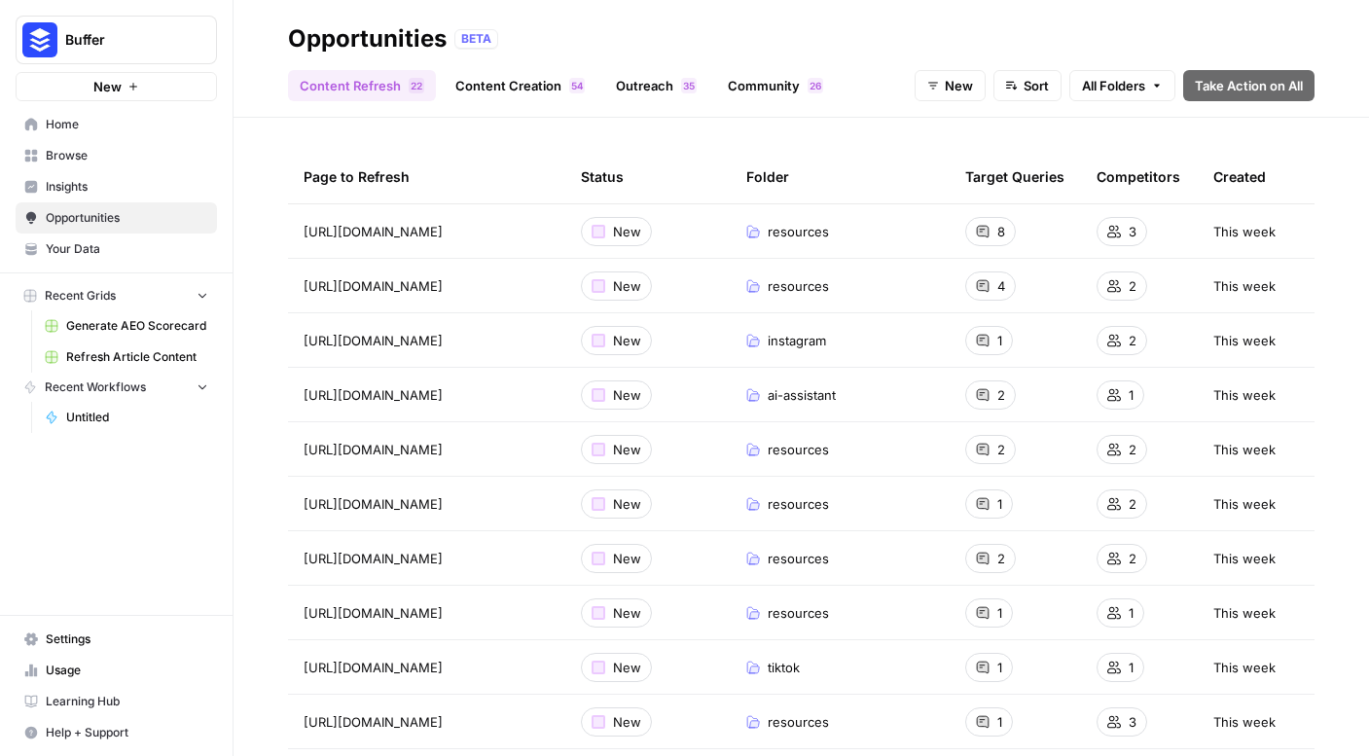
click at [789, 359] on td "instagram" at bounding box center [840, 340] width 219 height 54
click at [1133, 344] on span "2" at bounding box center [1133, 340] width 8 height 19
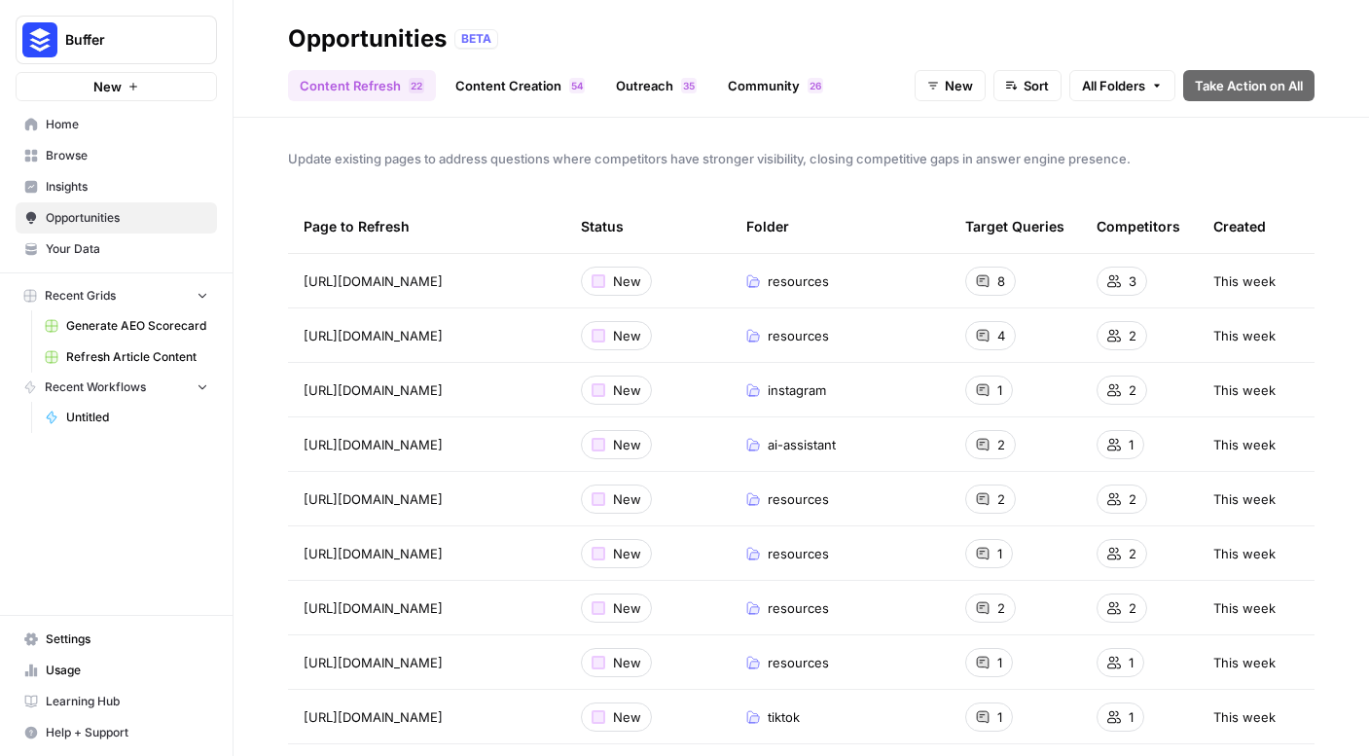
click at [940, 92] on button "New" at bounding box center [950, 85] width 71 height 31
click at [556, 74] on link "Content Creation 4 5" at bounding box center [520, 85] width 153 height 31
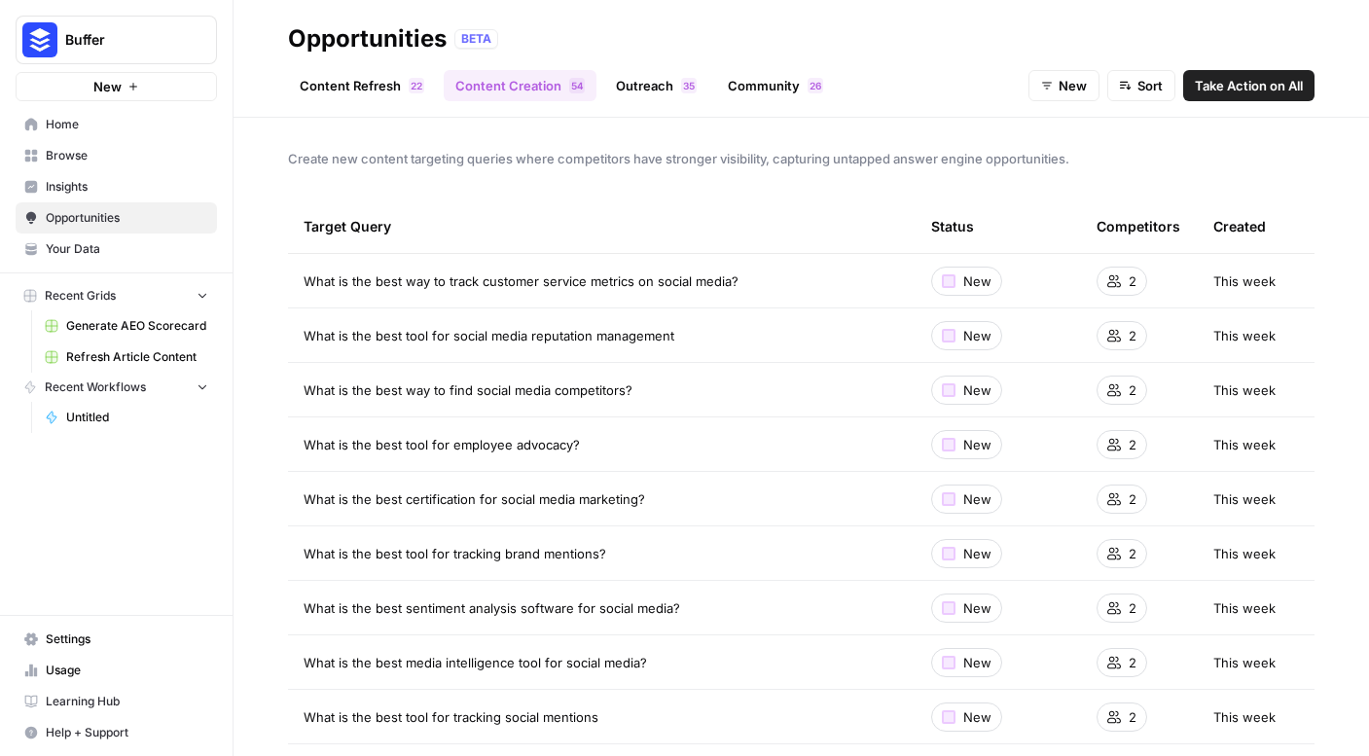
click at [663, 89] on link "Outreach 5 3" at bounding box center [656, 85] width 104 height 31
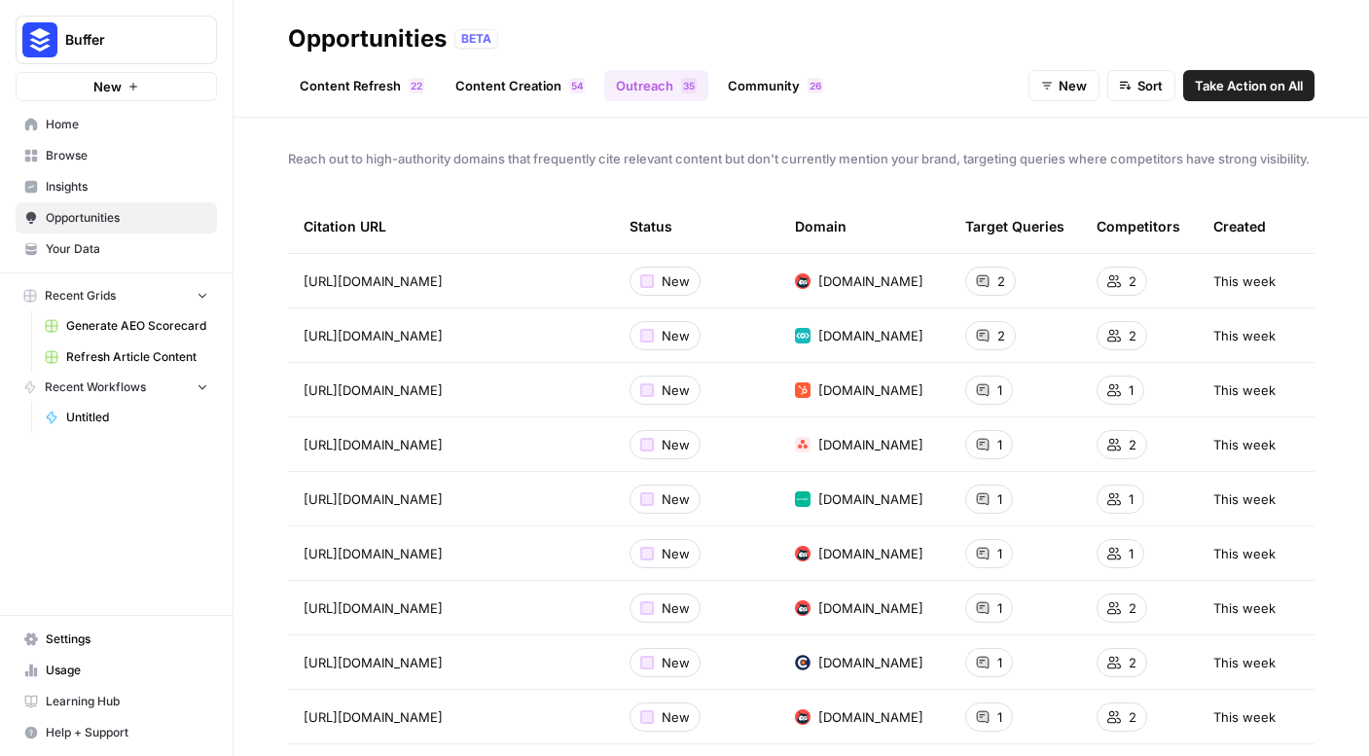
click at [784, 78] on link "Community 6 2" at bounding box center [775, 85] width 119 height 31
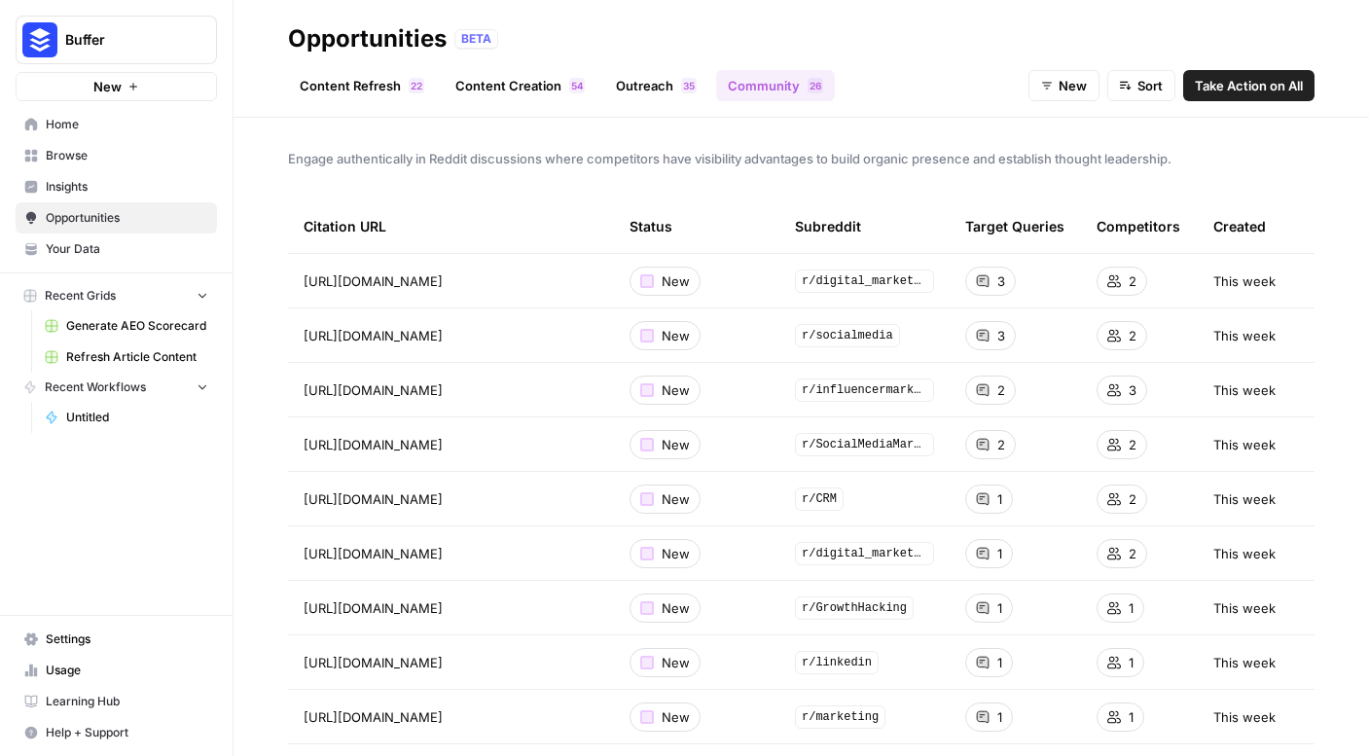
click at [342, 84] on link "Content Refresh 2 2" at bounding box center [362, 85] width 148 height 31
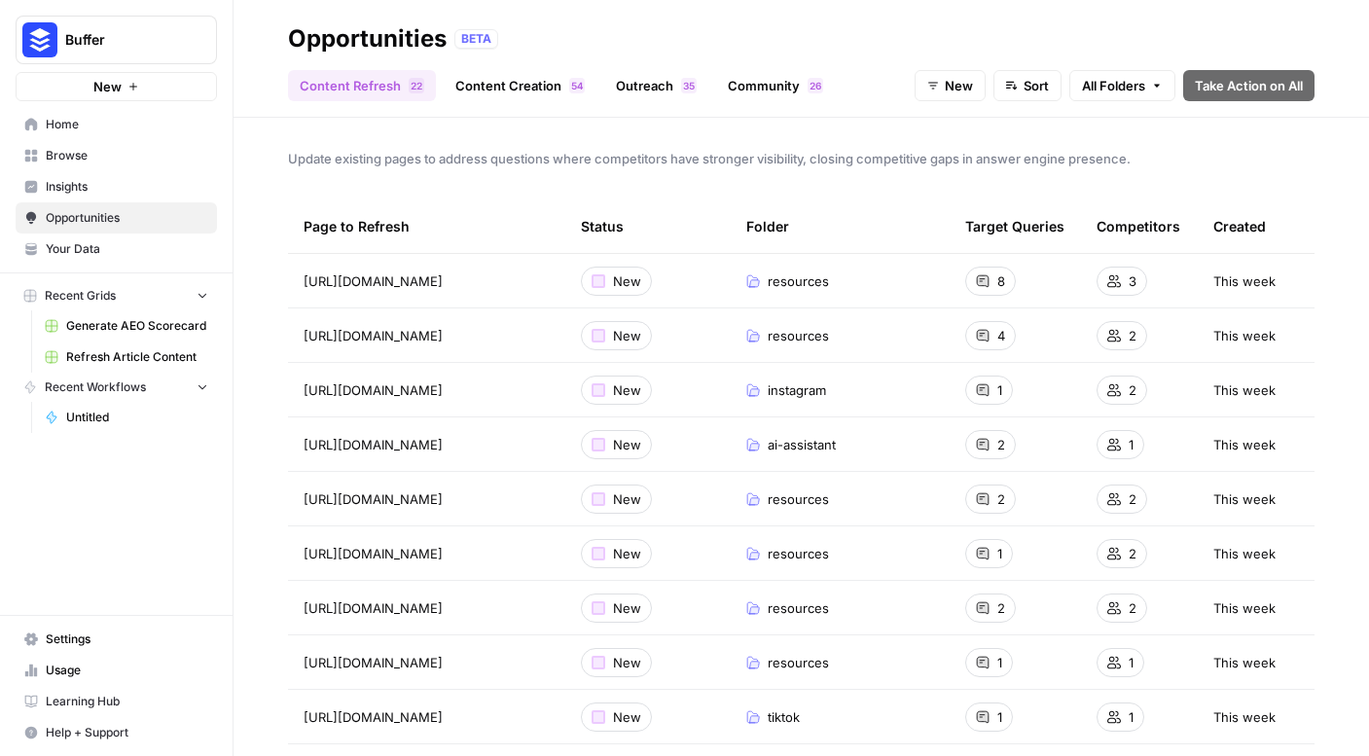
click at [93, 255] on span "Your Data" at bounding box center [127, 249] width 163 height 18
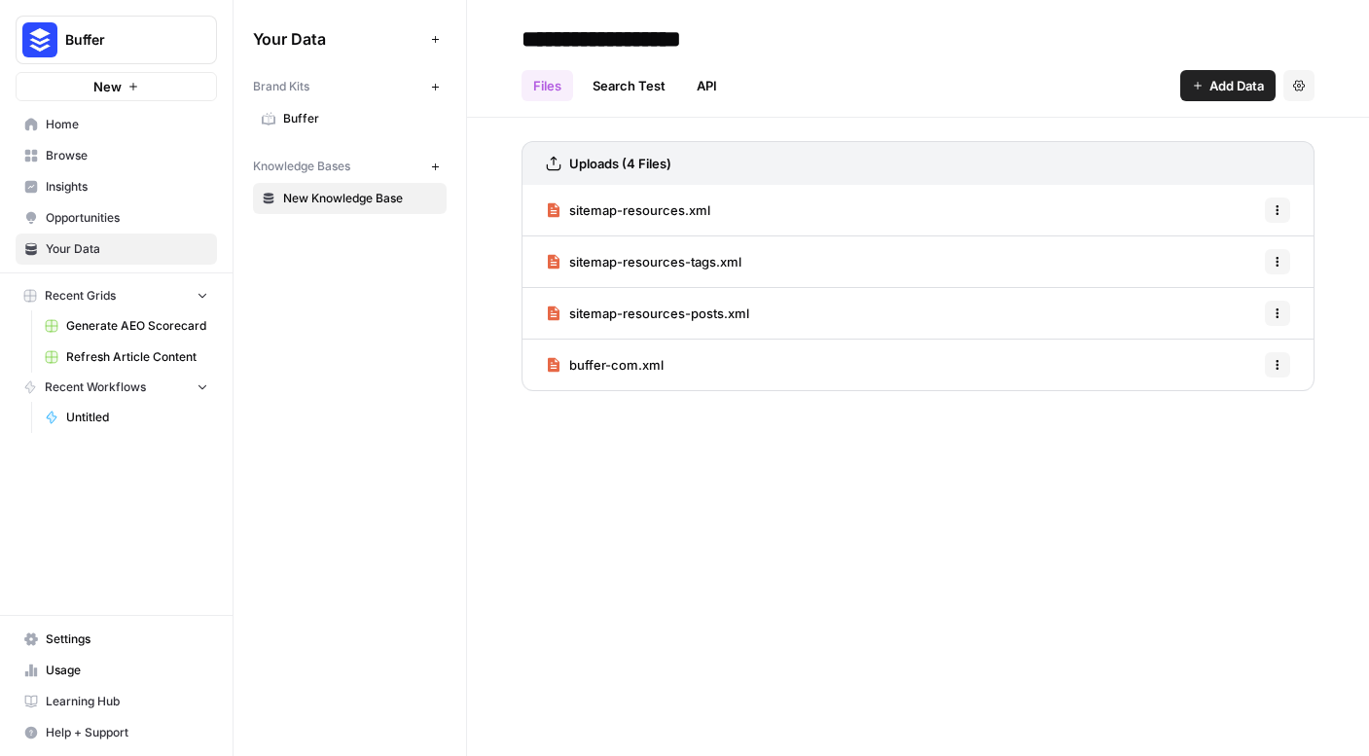
click at [359, 122] on span "Buffer" at bounding box center [360, 119] width 155 height 18
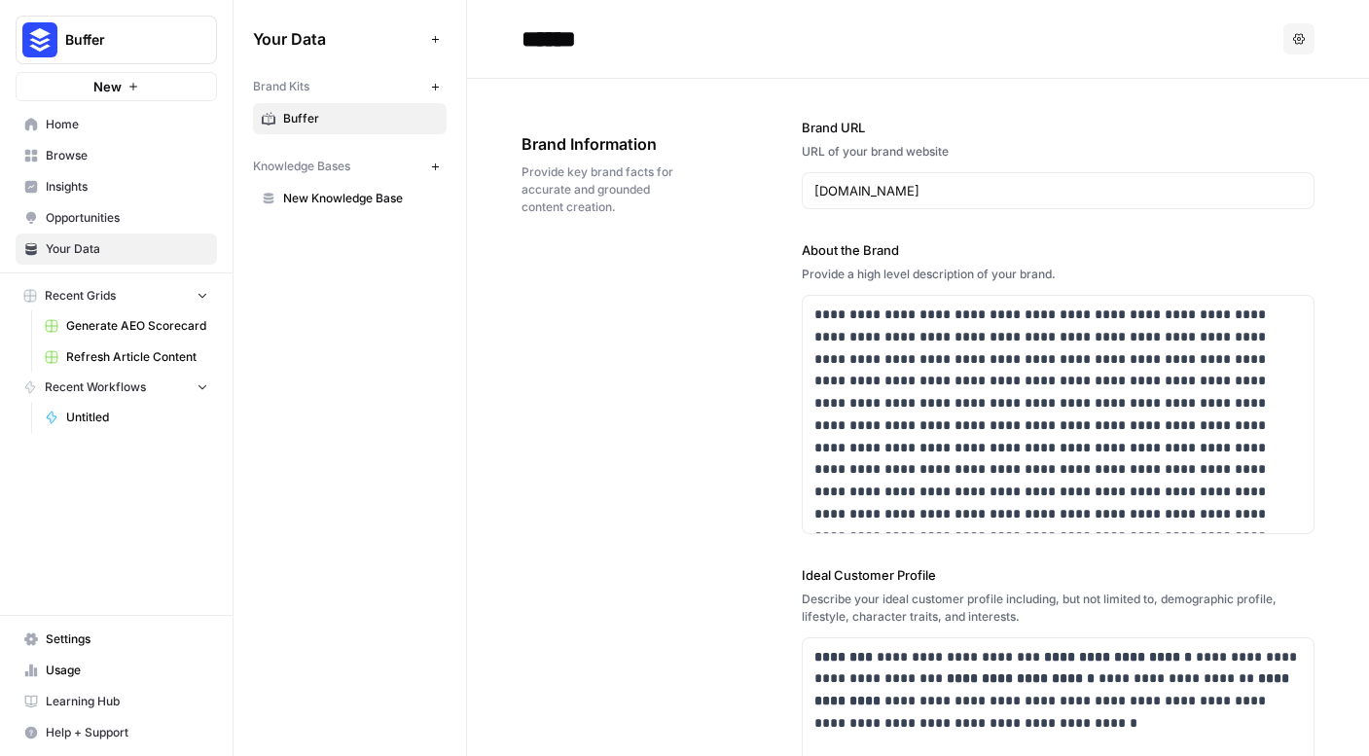
click at [438, 170] on icon "button" at bounding box center [435, 167] width 11 height 11
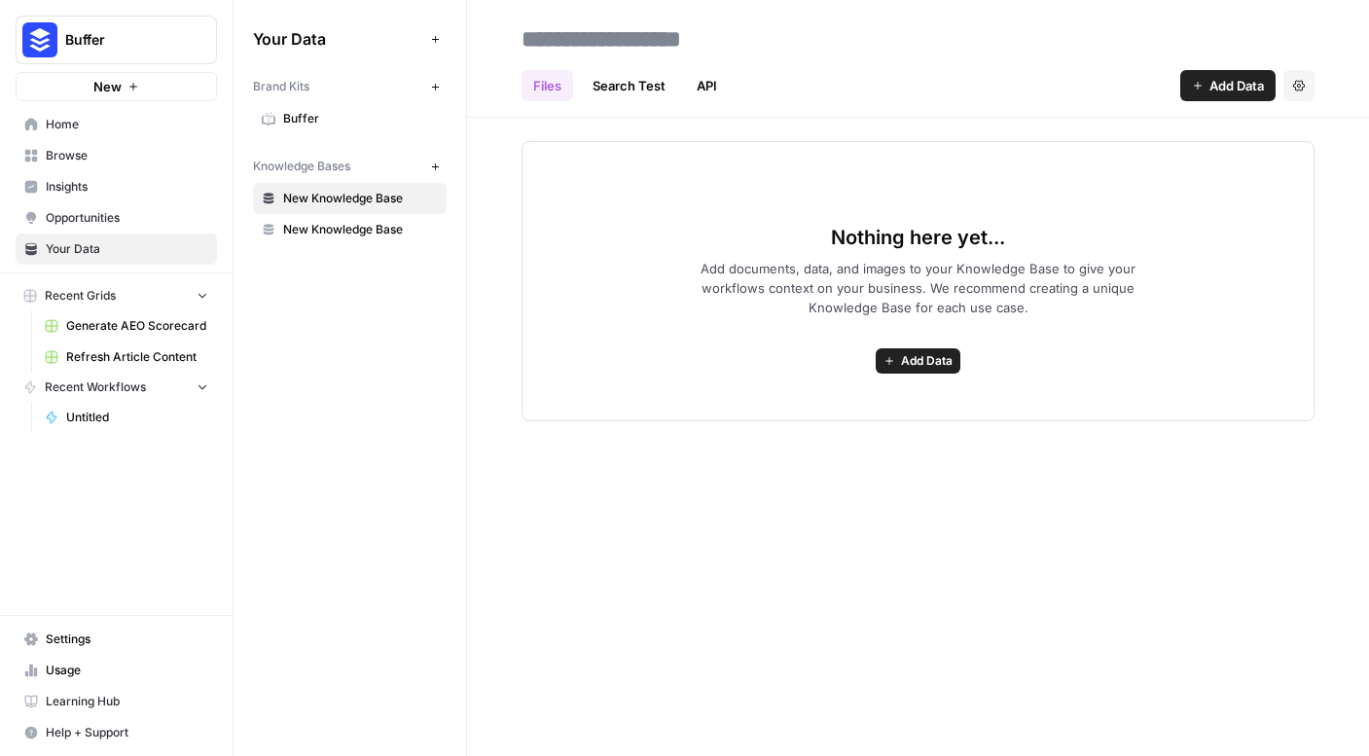
click at [637, 92] on link "Search Test" at bounding box center [629, 85] width 96 height 31
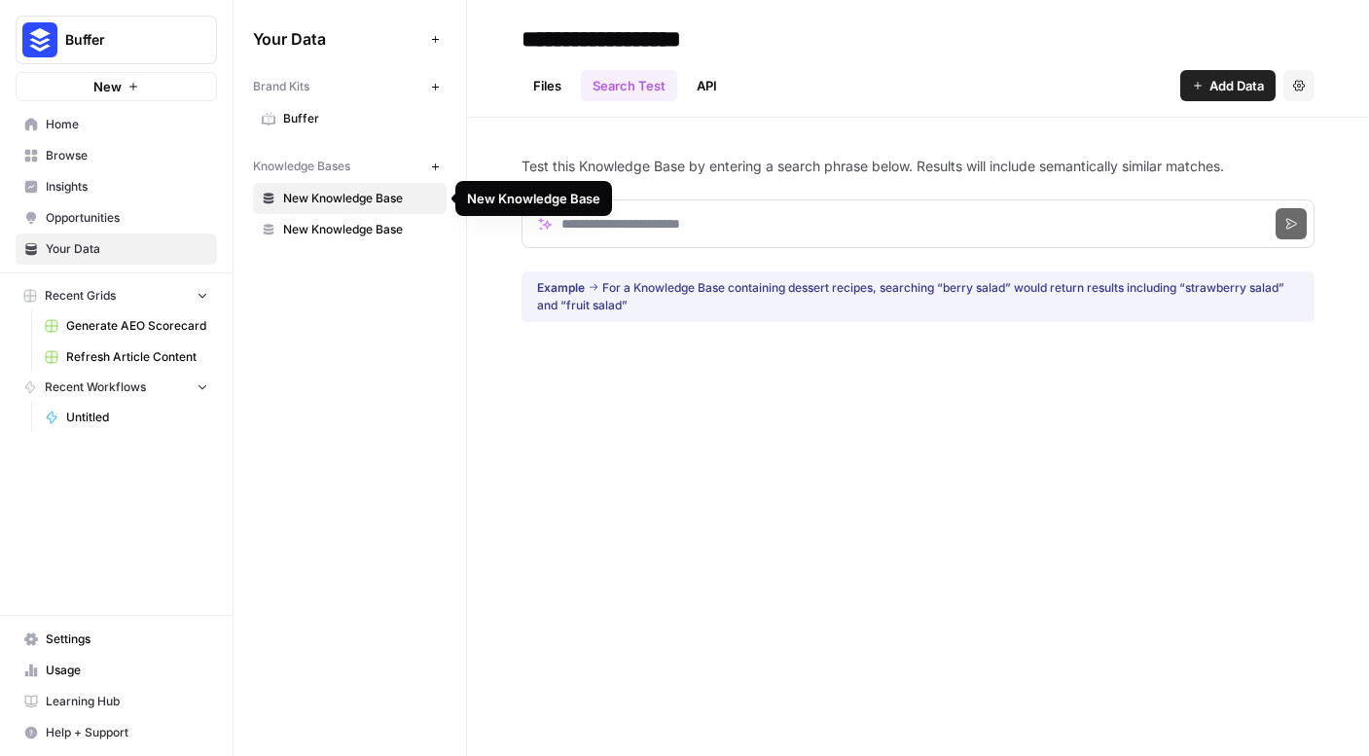
click at [367, 234] on span "New Knowledge Base" at bounding box center [360, 230] width 155 height 18
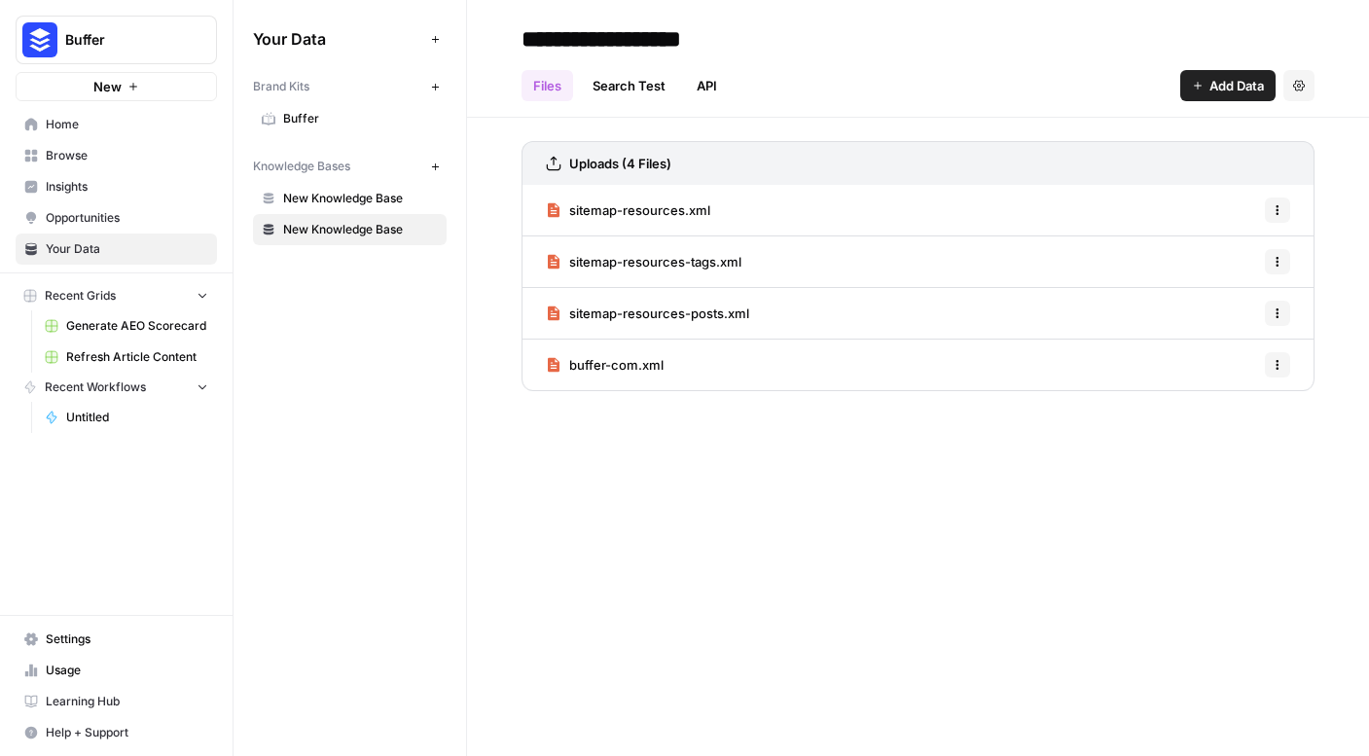
click at [399, 203] on span "New Knowledge Base" at bounding box center [360, 199] width 155 height 18
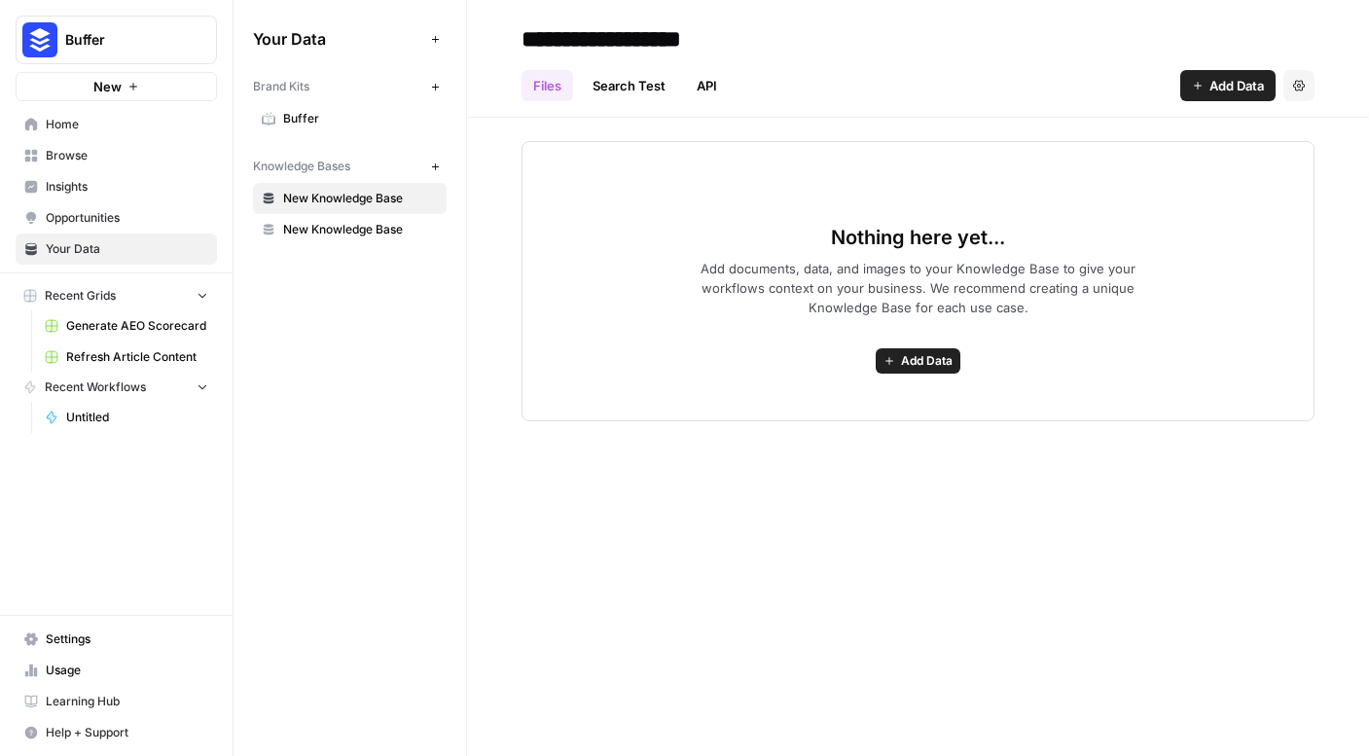
click at [412, 229] on span "New Knowledge Base" at bounding box center [360, 230] width 155 height 18
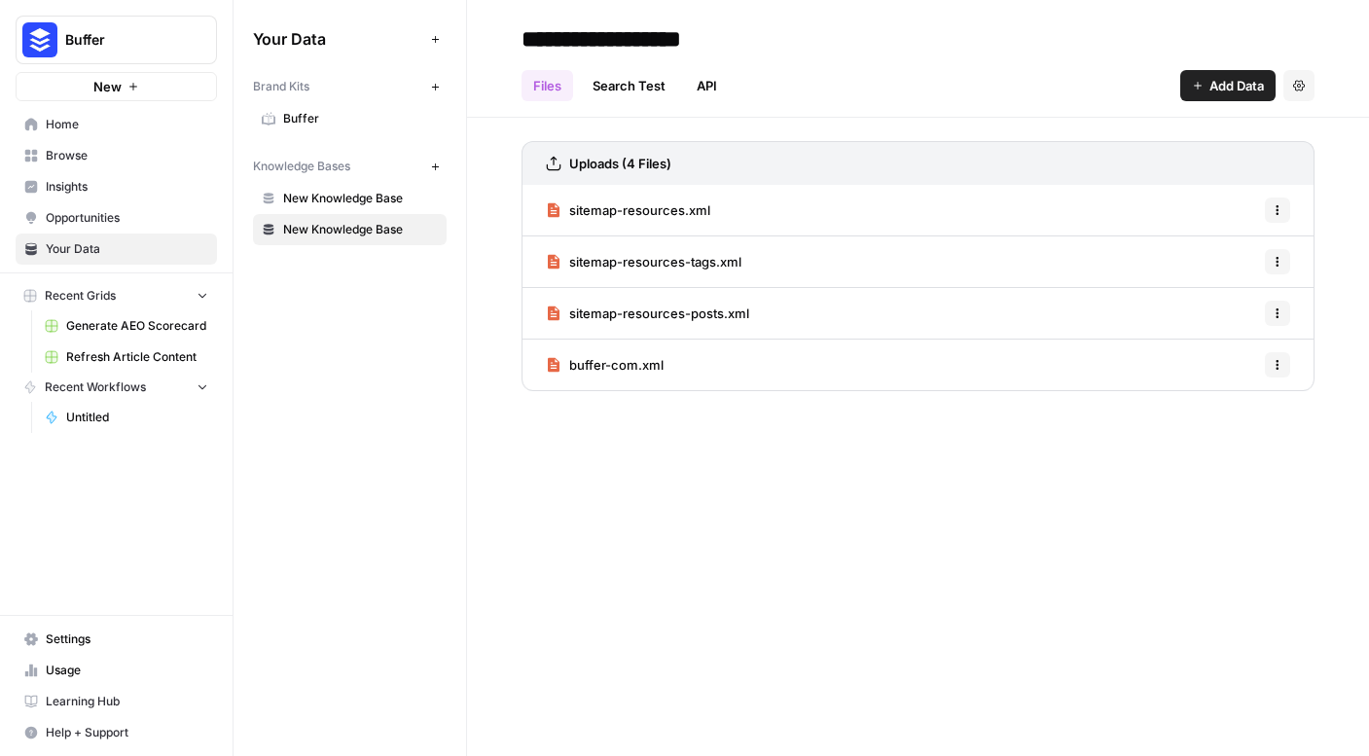
click at [631, 87] on link "Search Test" at bounding box center [629, 85] width 96 height 31
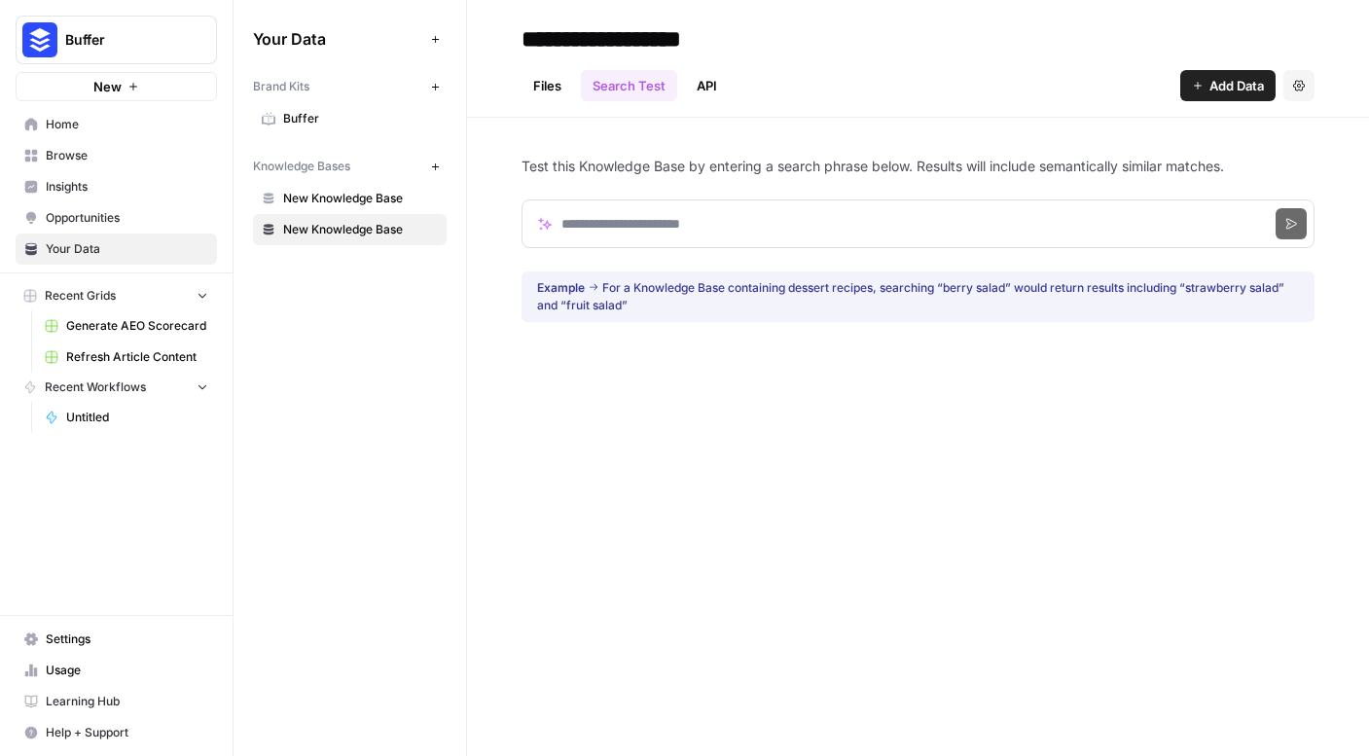
click at [712, 70] on link "API" at bounding box center [707, 85] width 44 height 31
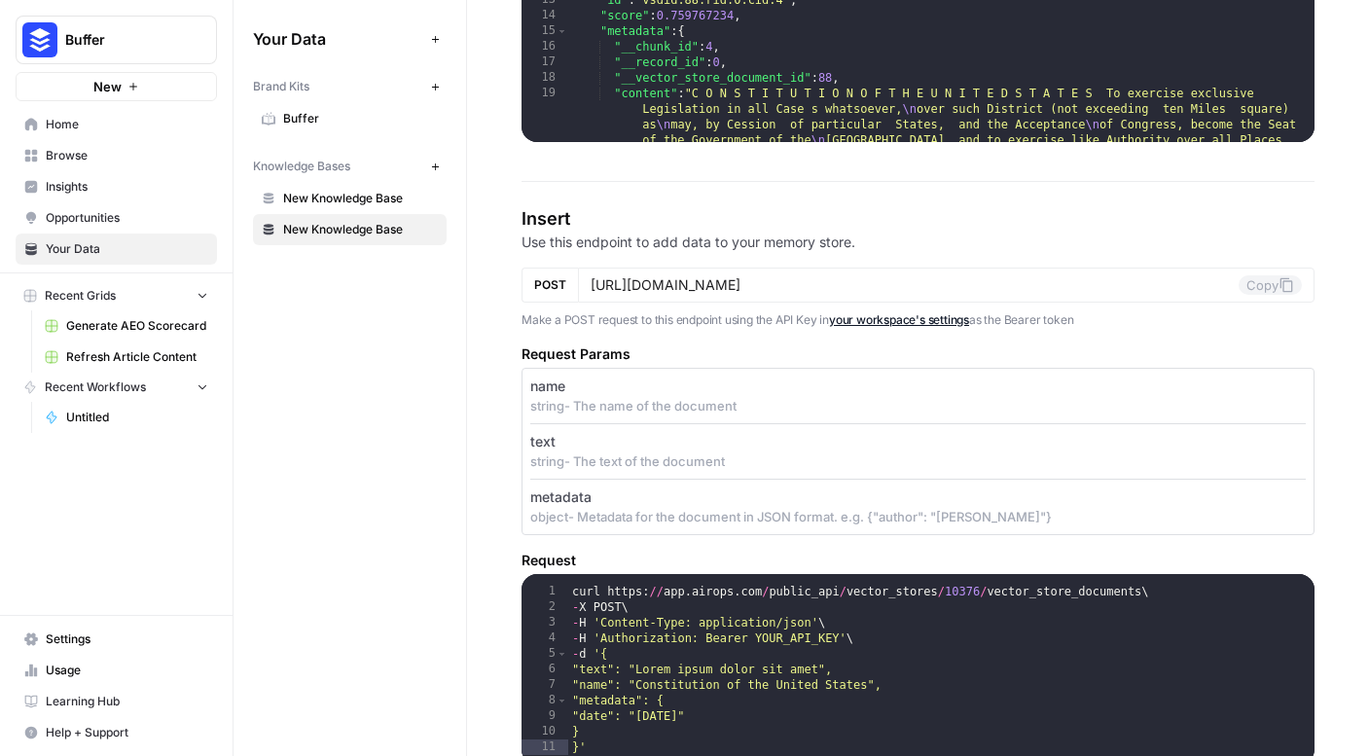
scroll to position [1621, 0]
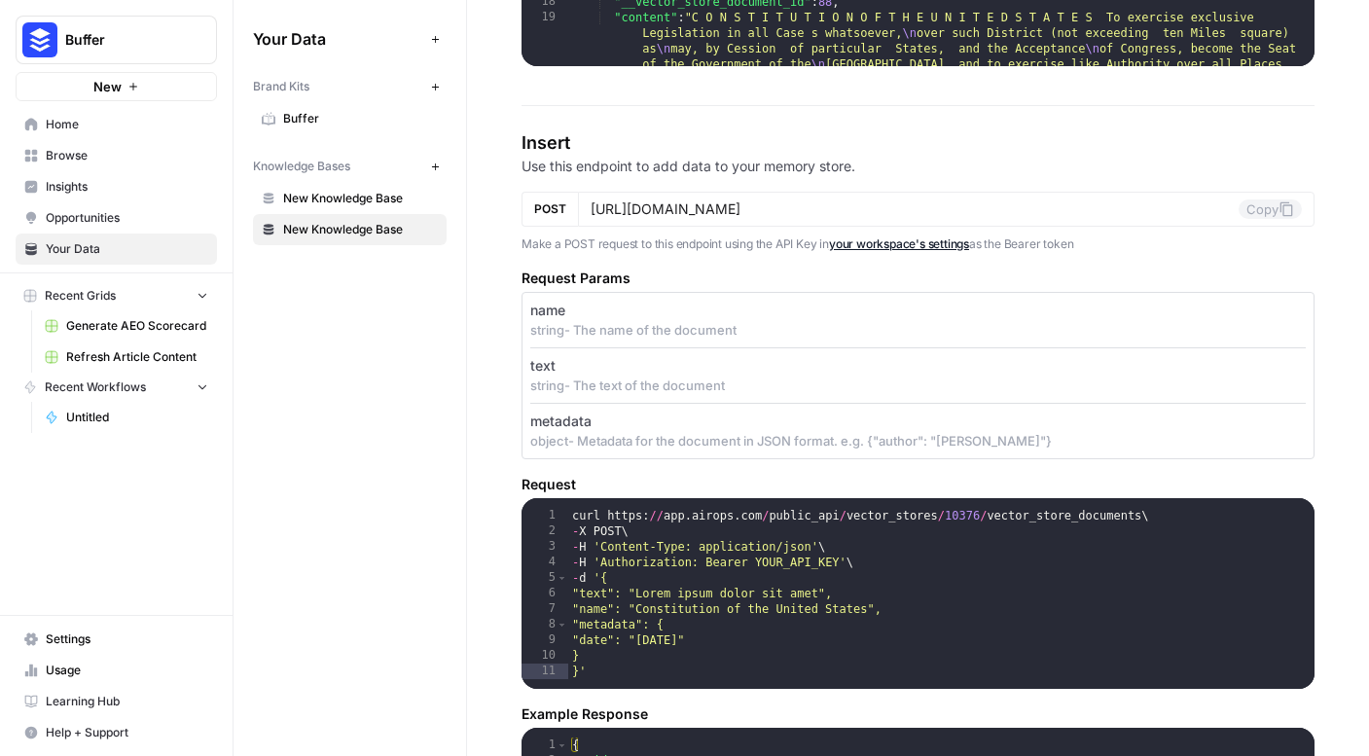
click at [118, 194] on span "Insights" at bounding box center [127, 187] width 163 height 18
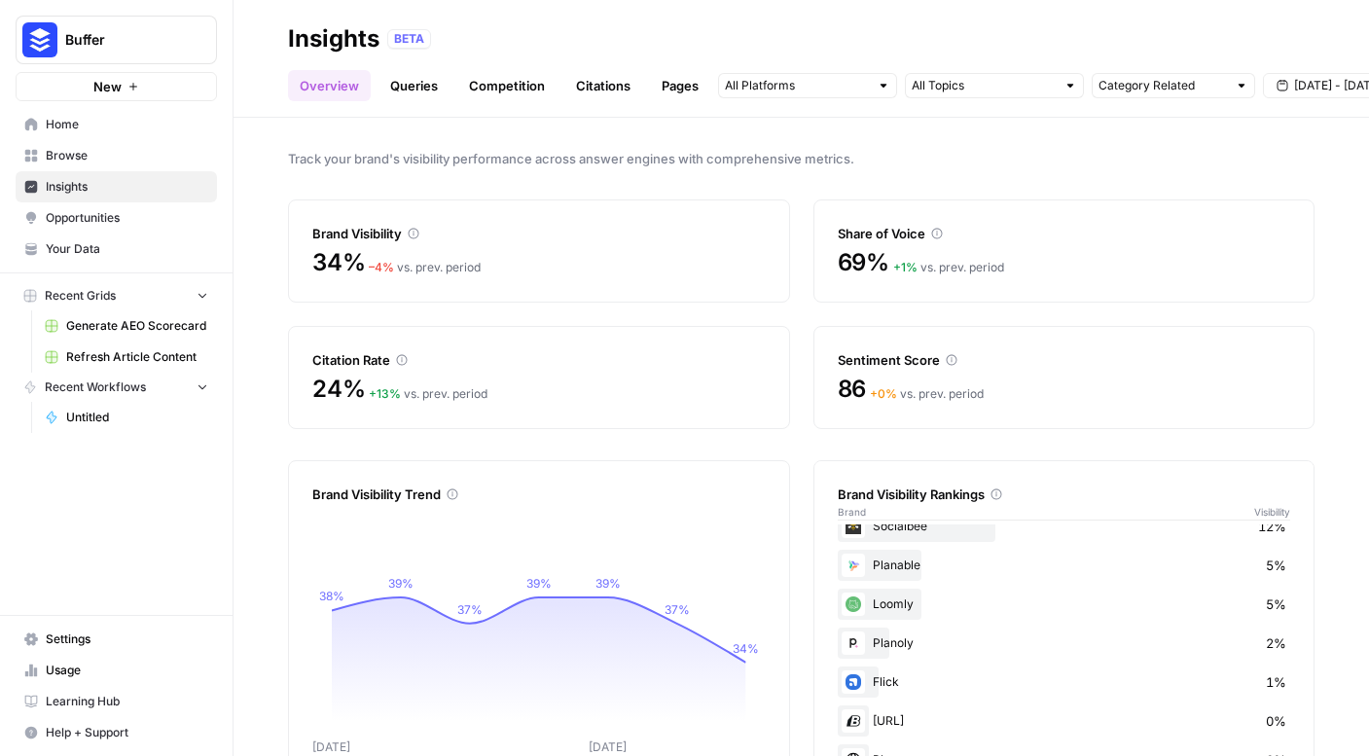
scroll to position [192, 0]
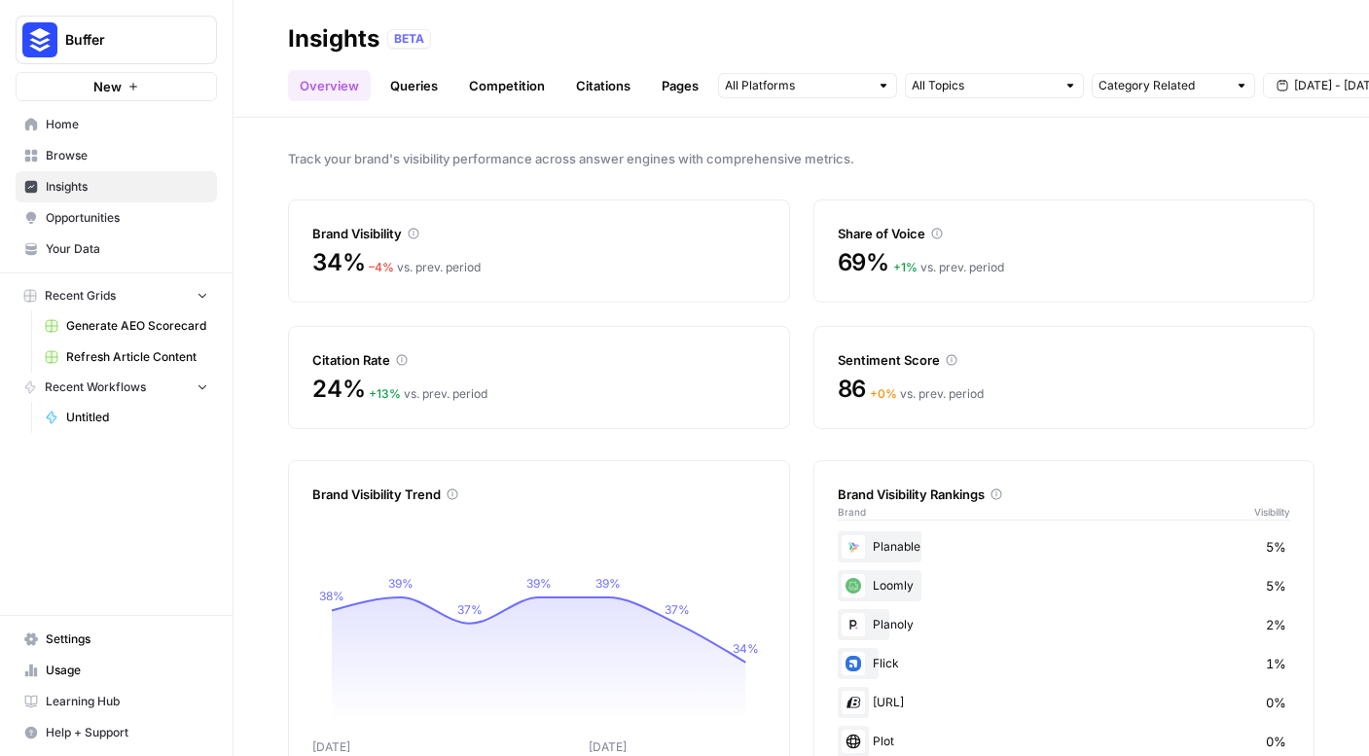
click at [421, 91] on link "Queries" at bounding box center [414, 85] width 71 height 31
